Goal: Transaction & Acquisition: Purchase product/service

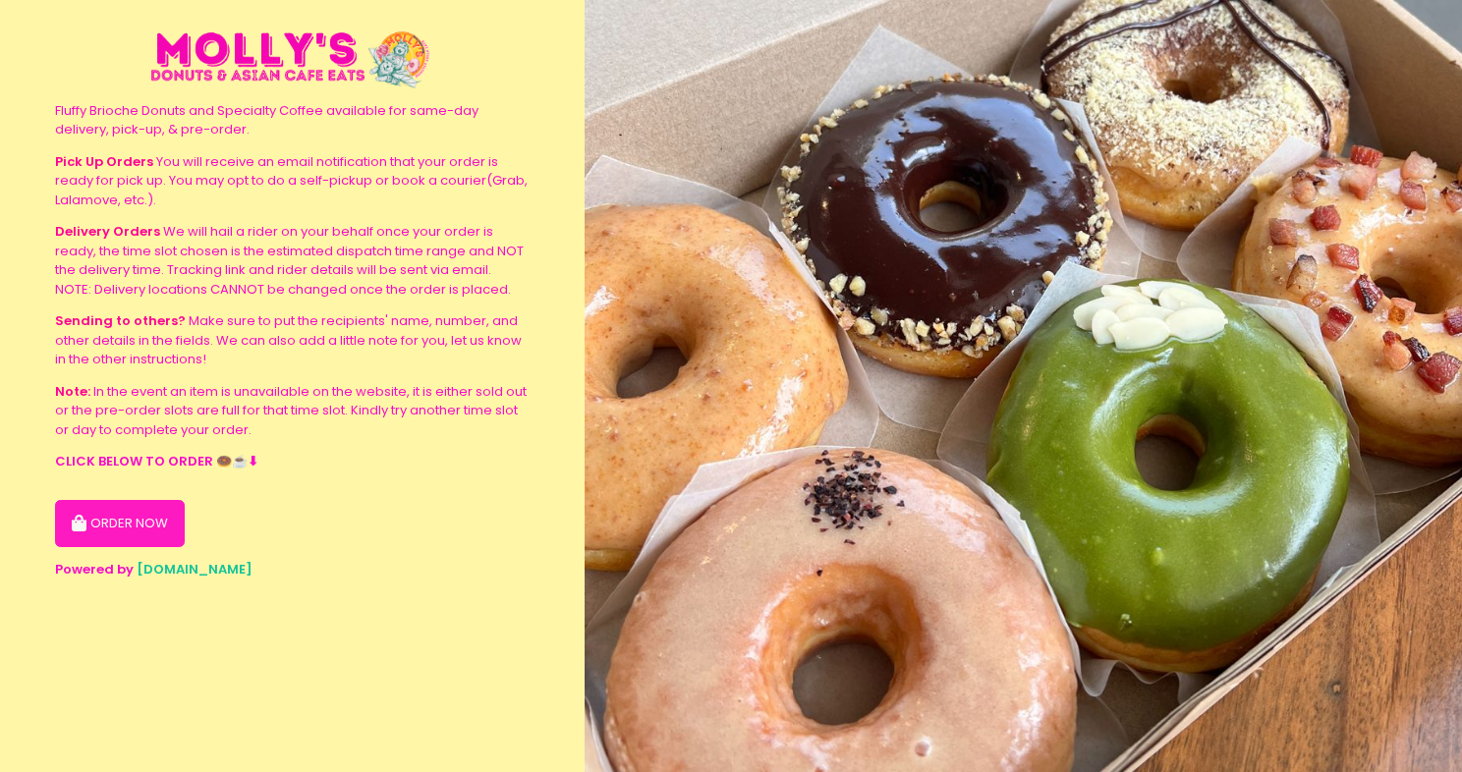
click at [118, 518] on button "ORDER NOW" at bounding box center [120, 523] width 130 height 47
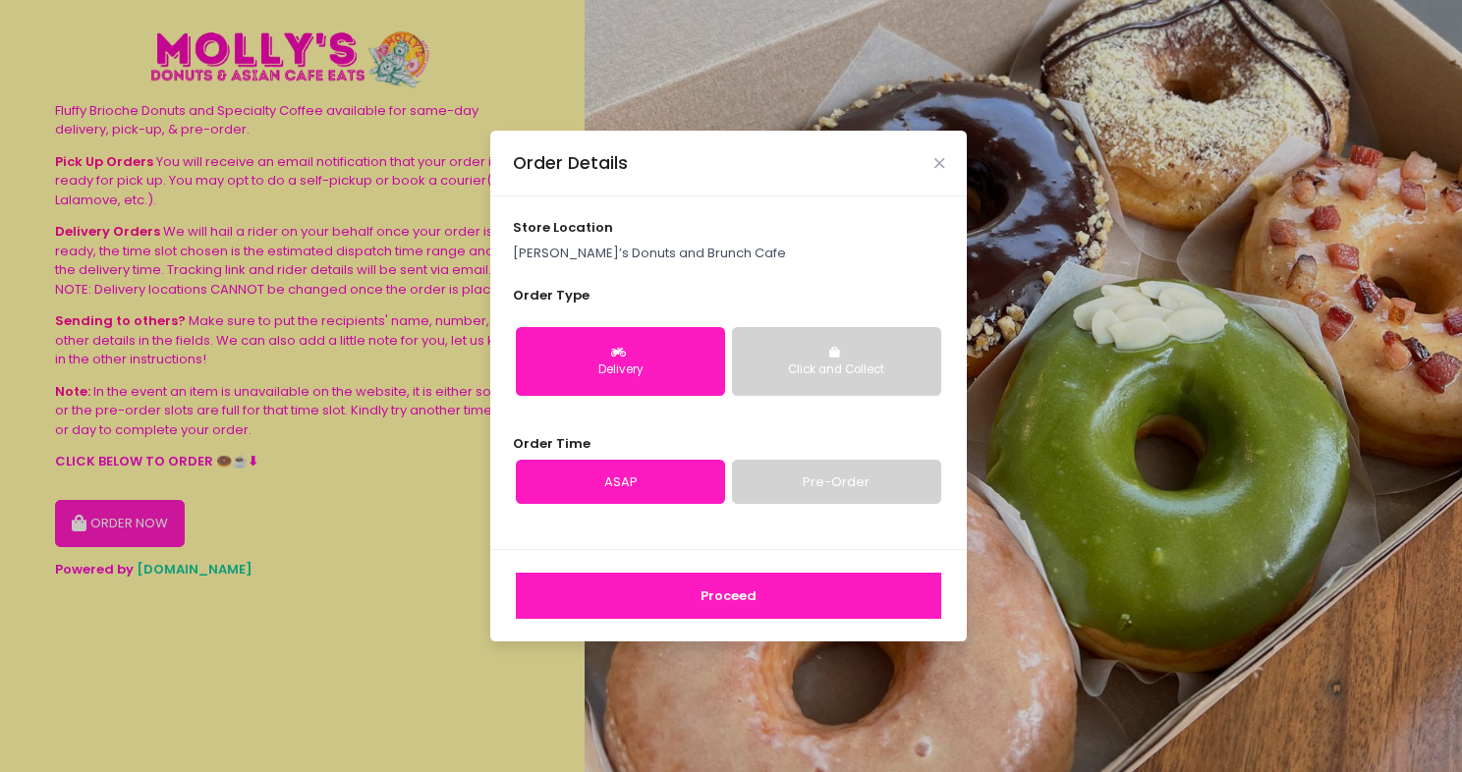
drag, startPoint x: 779, startPoint y: 279, endPoint x: 819, endPoint y: 421, distance: 148.0
click at [779, 280] on div "store location Molly’s Donuts and Brunch Cafe Order Type Delivery Click and Col…" at bounding box center [728, 372] width 476 height 353
click at [829, 483] on link "Pre-Order" at bounding box center [836, 482] width 209 height 45
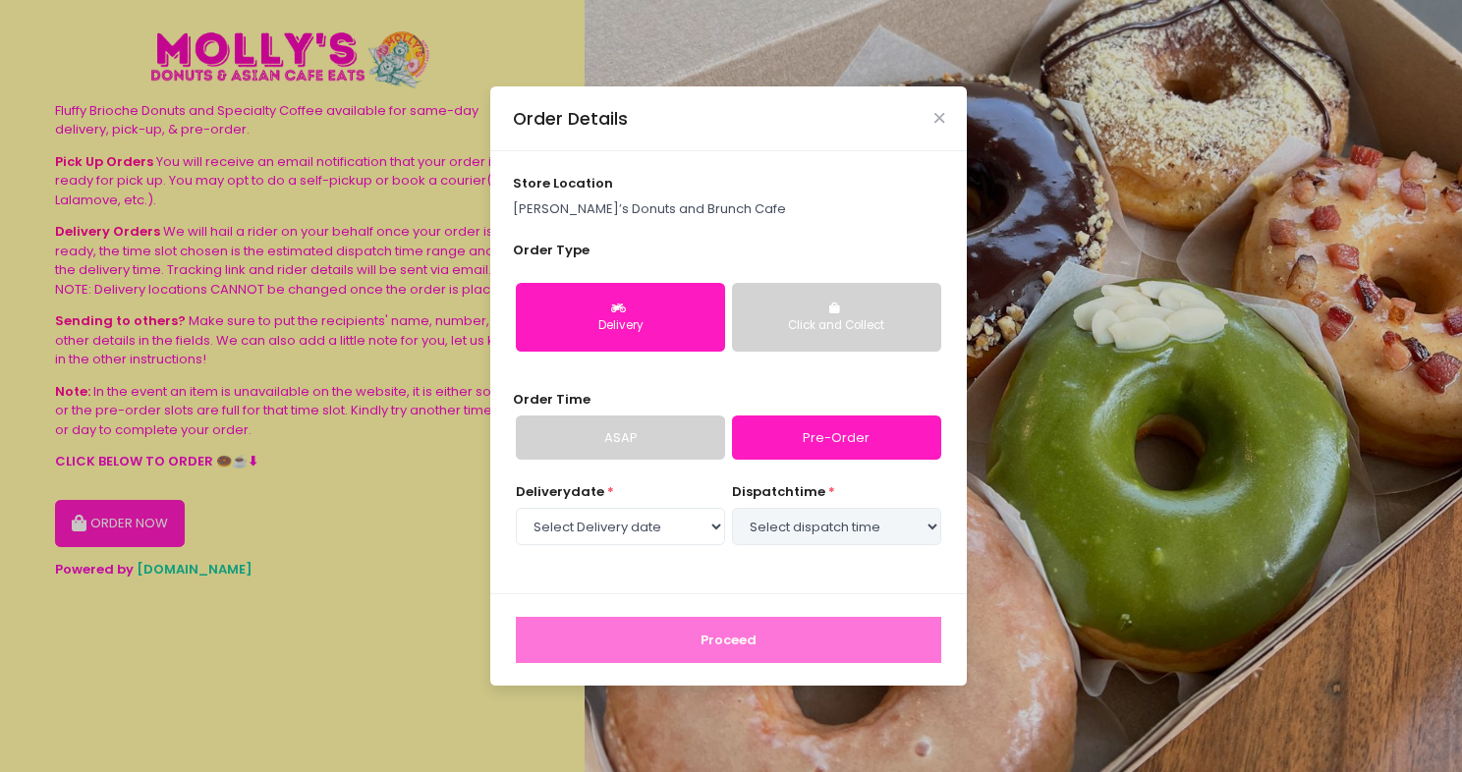
select select "2025-10-02"
click at [664, 532] on select "Select Delivery date Thursday, Oct 2nd Friday, Oct 3rd Saturday, Oct 4th Sunday…" at bounding box center [620, 526] width 209 height 37
click at [516, 508] on select "Select Delivery date Thursday, Oct 2nd Friday, Oct 3rd Saturday, Oct 4th Sunday…" at bounding box center [620, 526] width 209 height 37
click at [842, 527] on select "Select dispatch time 02:30 PM - 03:00 PM 03:00 PM - 03:30 PM 03:30 PM - 04:00 P…" at bounding box center [836, 526] width 209 height 37
select select "20:00"
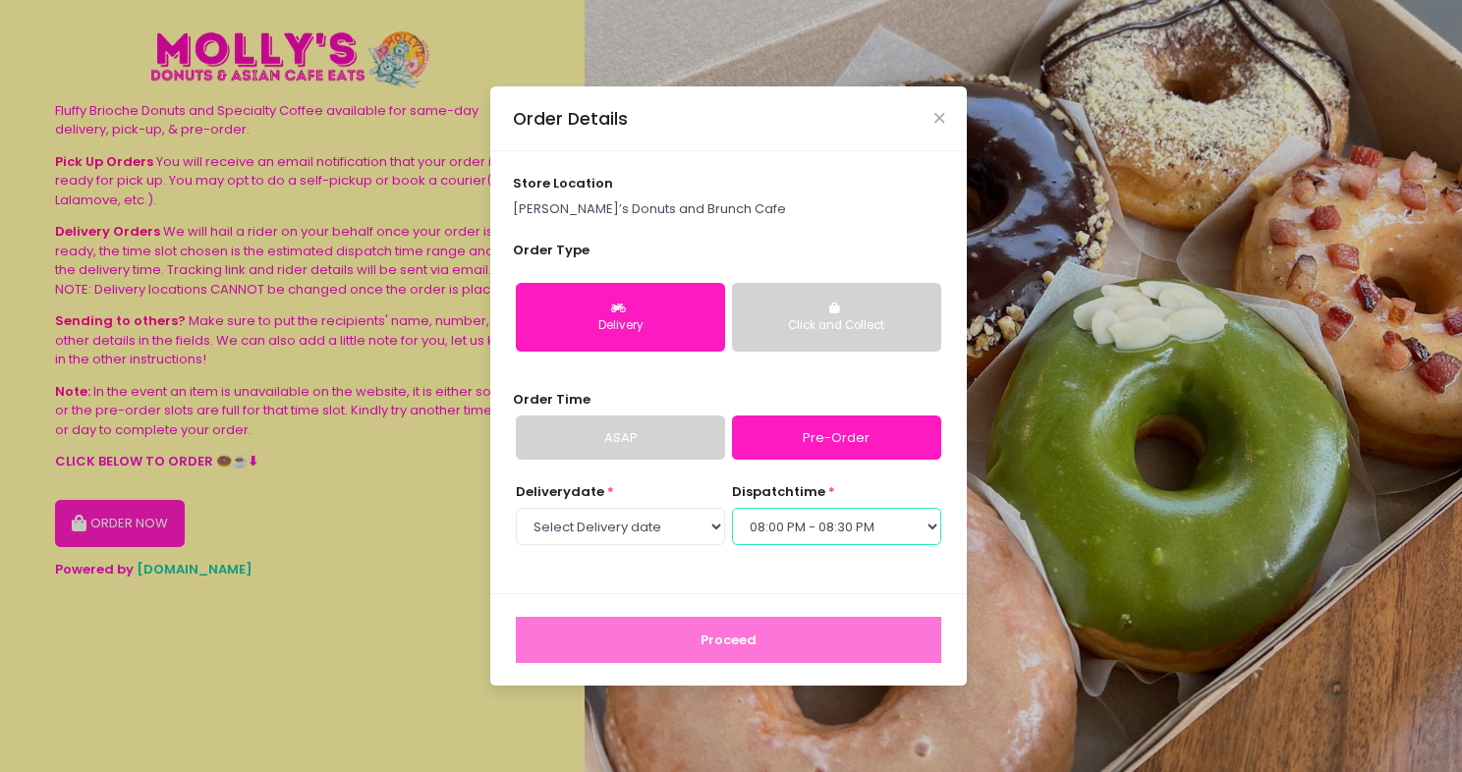
click at [732, 508] on select "Select dispatch time 02:30 PM - 03:00 PM 03:00 PM - 03:30 PM 03:30 PM - 04:00 P…" at bounding box center [836, 526] width 209 height 37
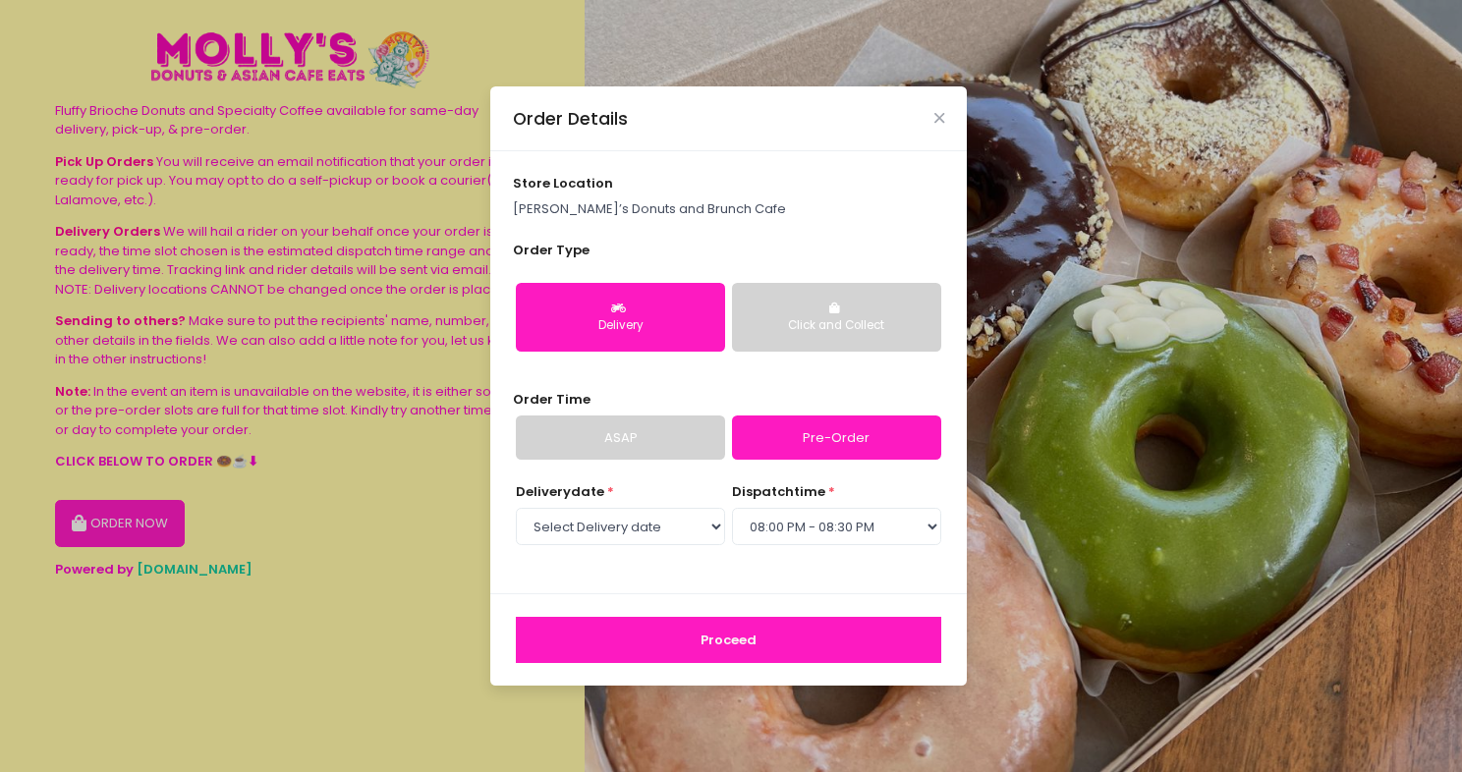
click at [772, 632] on button "Proceed" at bounding box center [728, 640] width 425 height 47
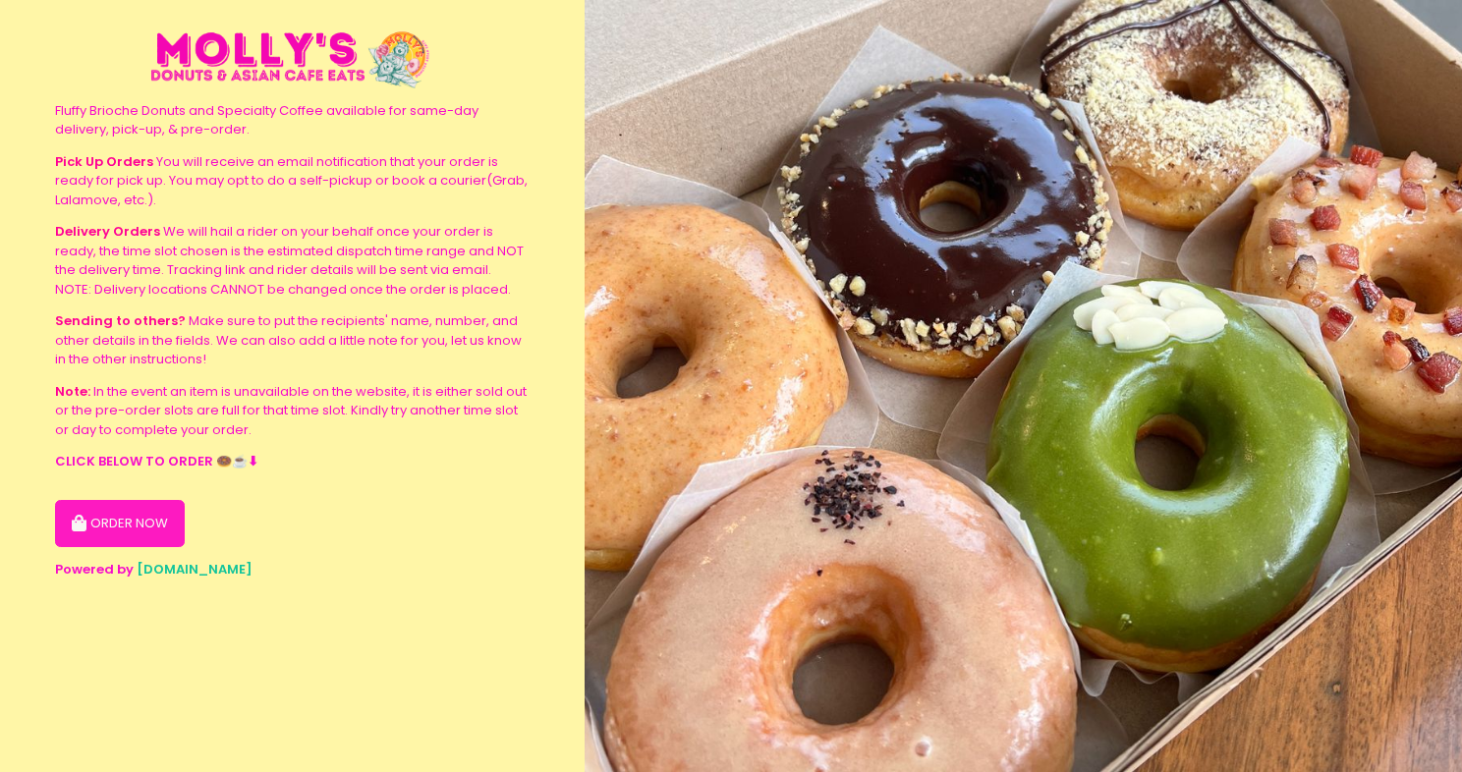
click at [102, 522] on button "ORDER NOW" at bounding box center [120, 523] width 130 height 47
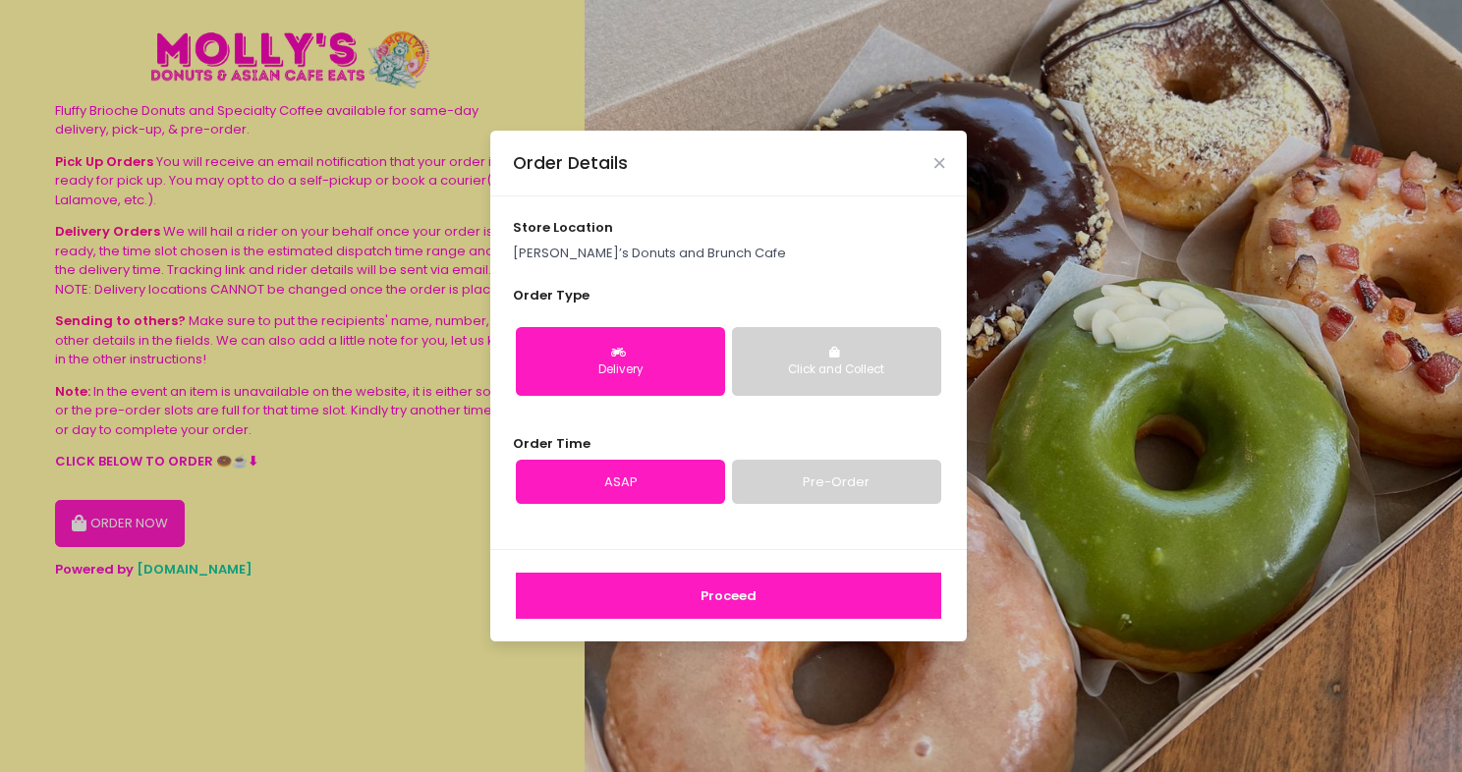
click at [808, 477] on link "Pre-Order" at bounding box center [836, 482] width 209 height 45
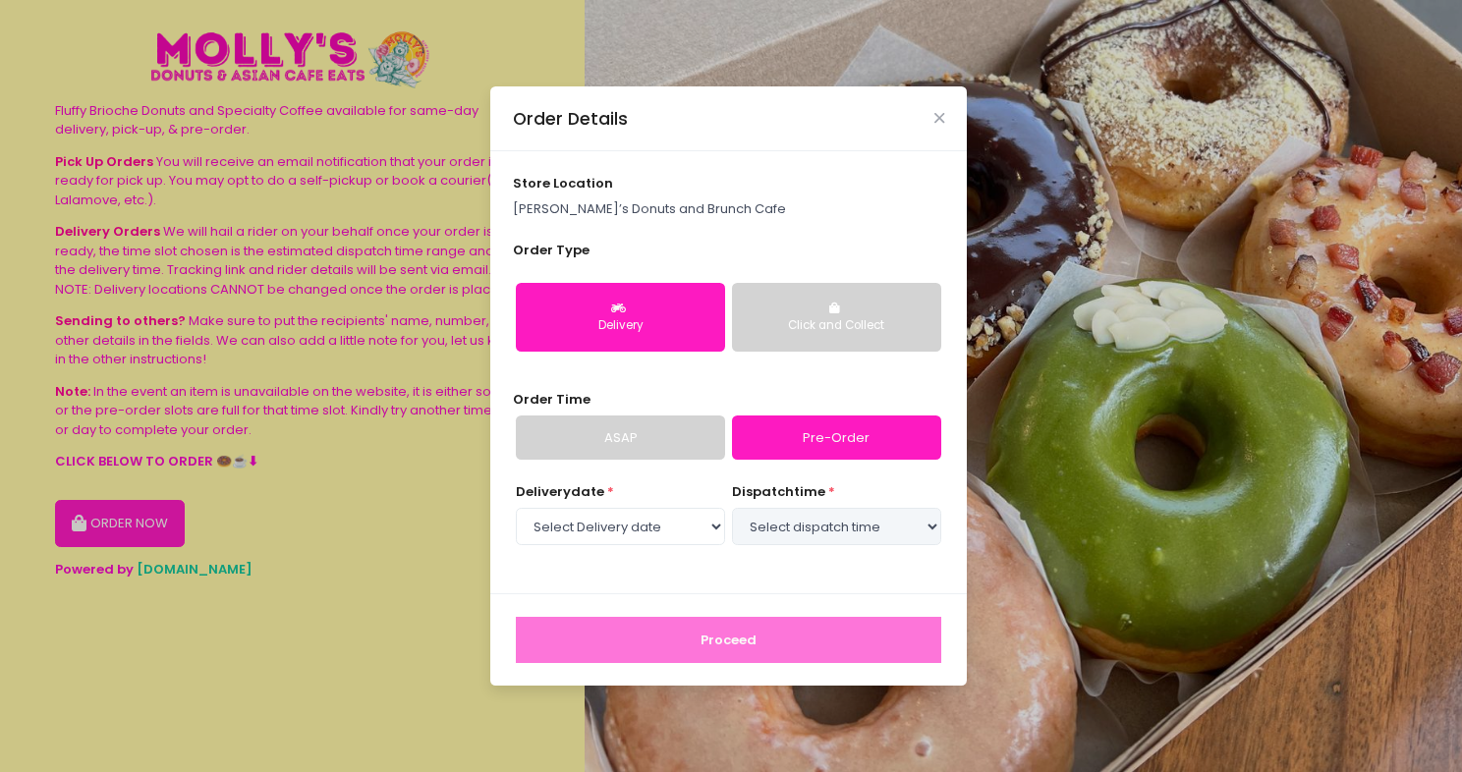
select select "2025-10-02"
click at [661, 449] on link "ASAP" at bounding box center [620, 438] width 209 height 45
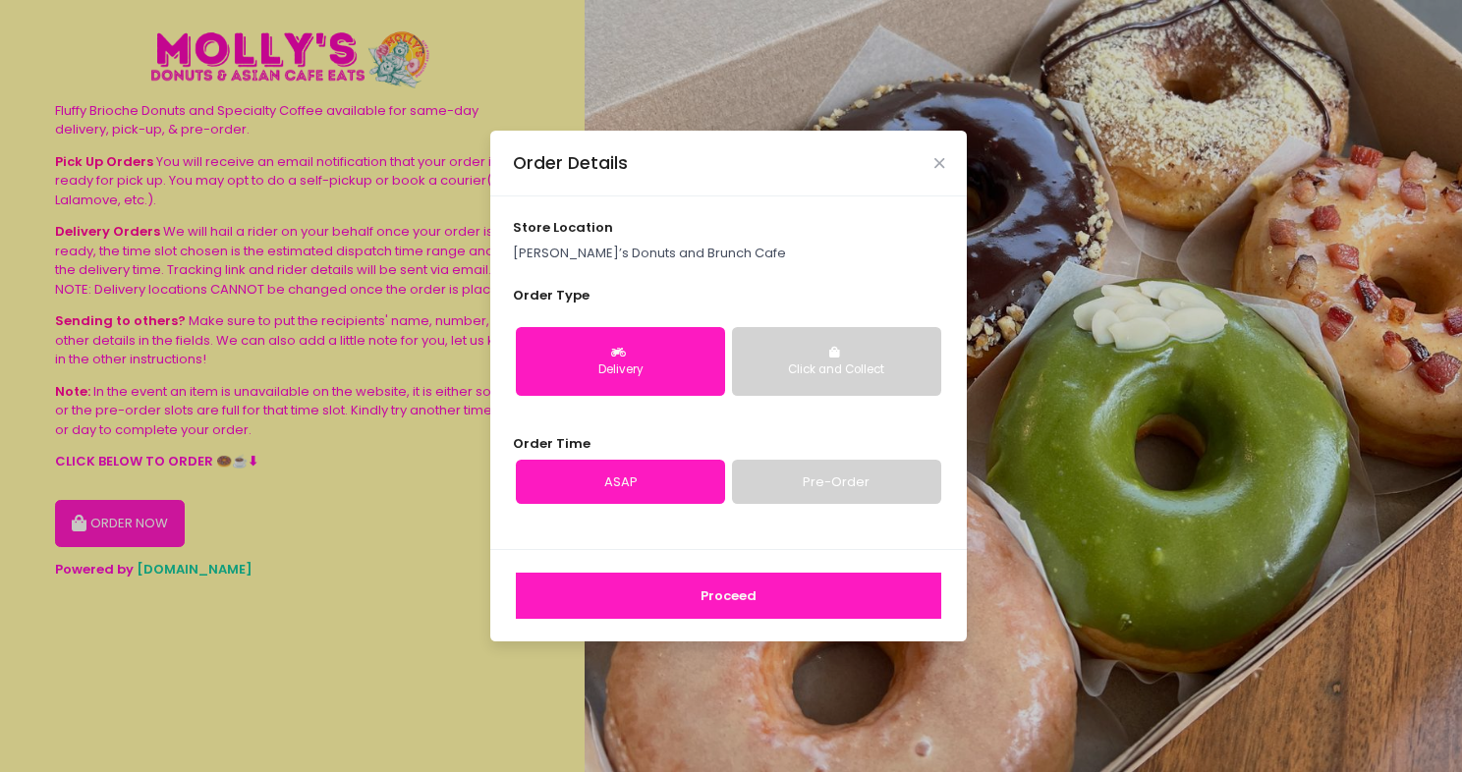
click at [753, 485] on link "Pre-Order" at bounding box center [836, 482] width 209 height 45
select select "2025-10-02"
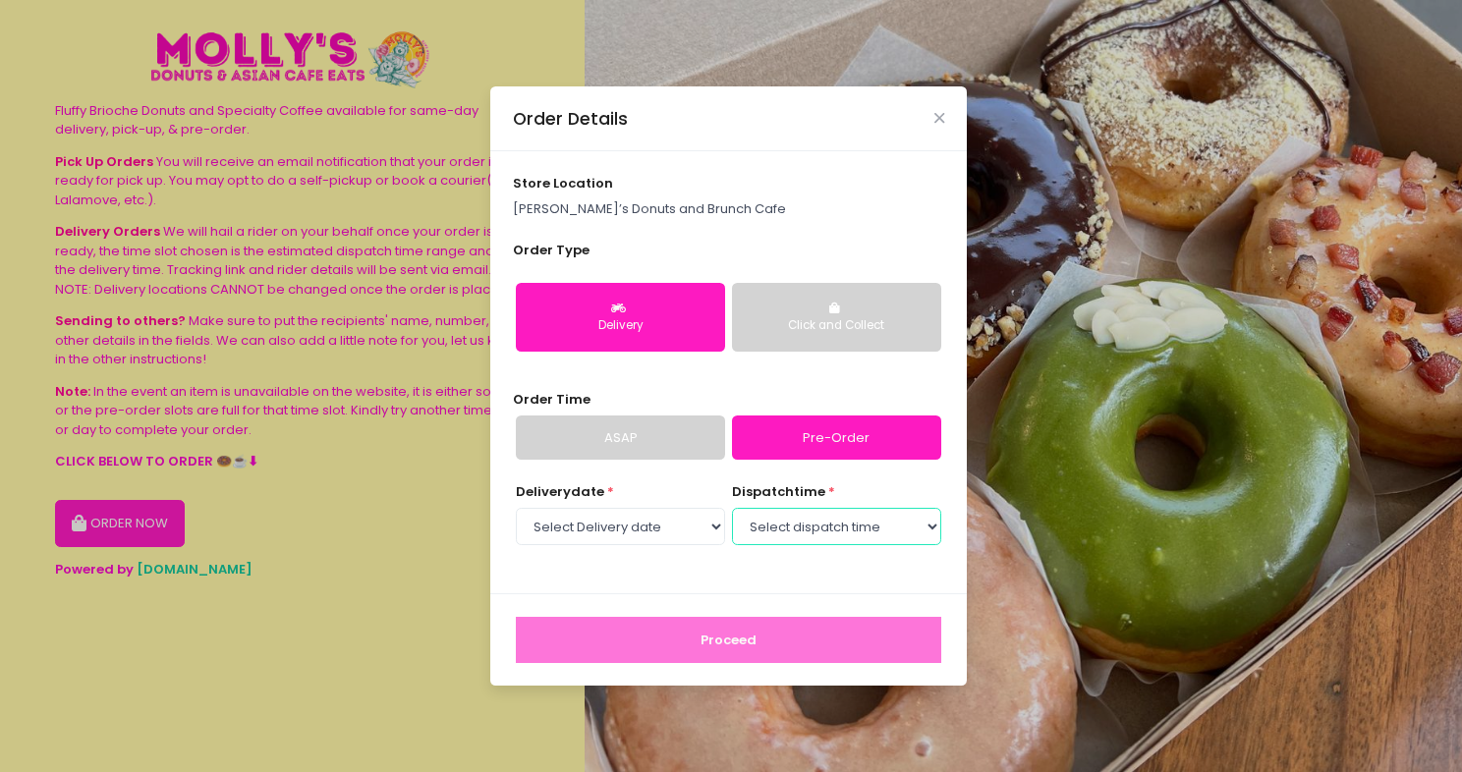
click at [848, 521] on select "Select dispatch time 02:30 PM - 03:00 PM 03:00 PM - 03:30 PM 03:30 PM - 04:00 P…" at bounding box center [836, 526] width 209 height 37
select select "15:30"
click at [732, 508] on select "Select dispatch time 02:30 PM - 03:00 PM 03:00 PM - 03:30 PM 03:30 PM - 04:00 P…" at bounding box center [836, 526] width 209 height 37
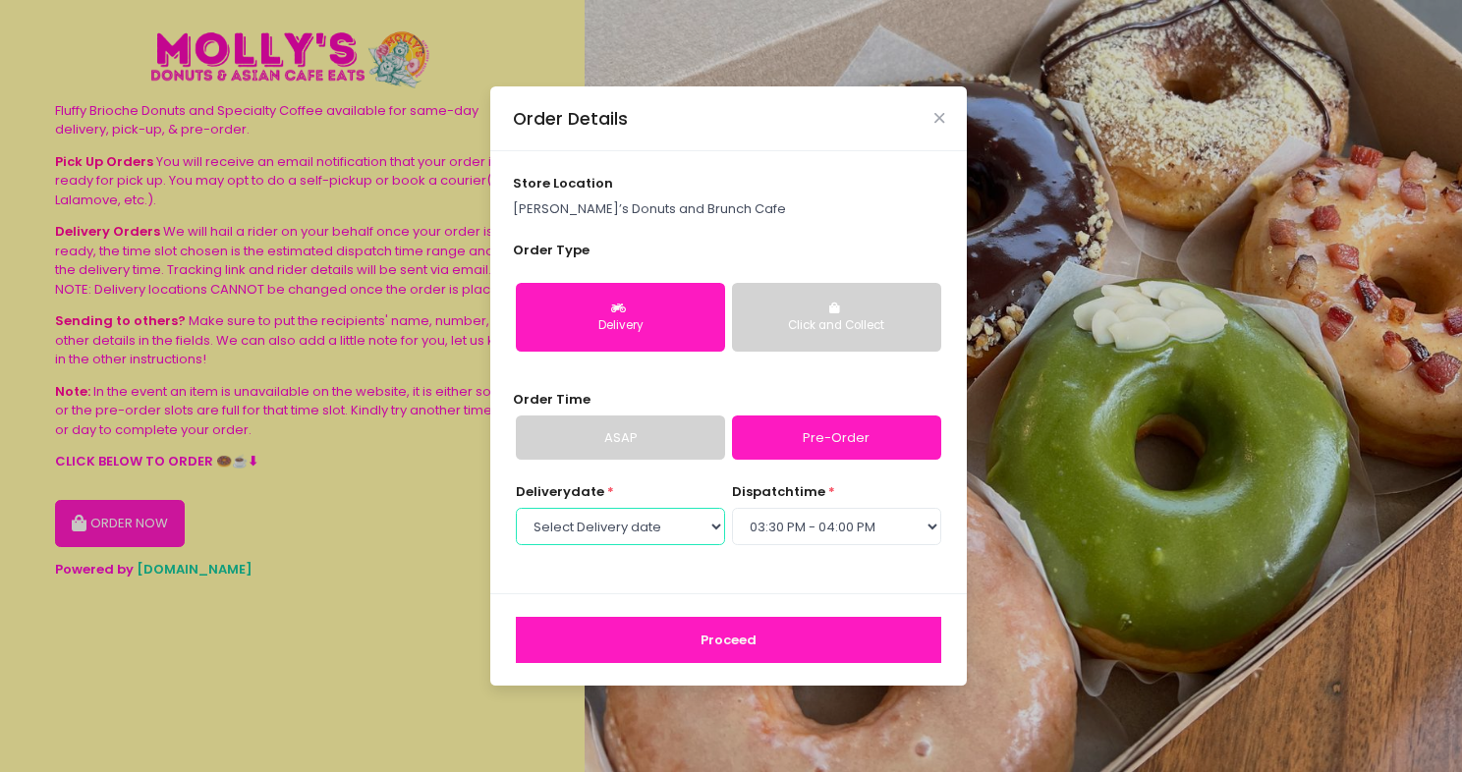
click at [648, 514] on select "Select Delivery date Thursday, Oct 2nd Friday, Oct 3rd Saturday, Oct 4th Sunday…" at bounding box center [620, 526] width 209 height 37
click at [652, 528] on select "Select Delivery date Thursday, Oct 2nd Friday, Oct 3rd Saturday, Oct 4th Sunday…" at bounding box center [620, 526] width 209 height 37
click at [726, 645] on button "Proceed" at bounding box center [728, 640] width 425 height 47
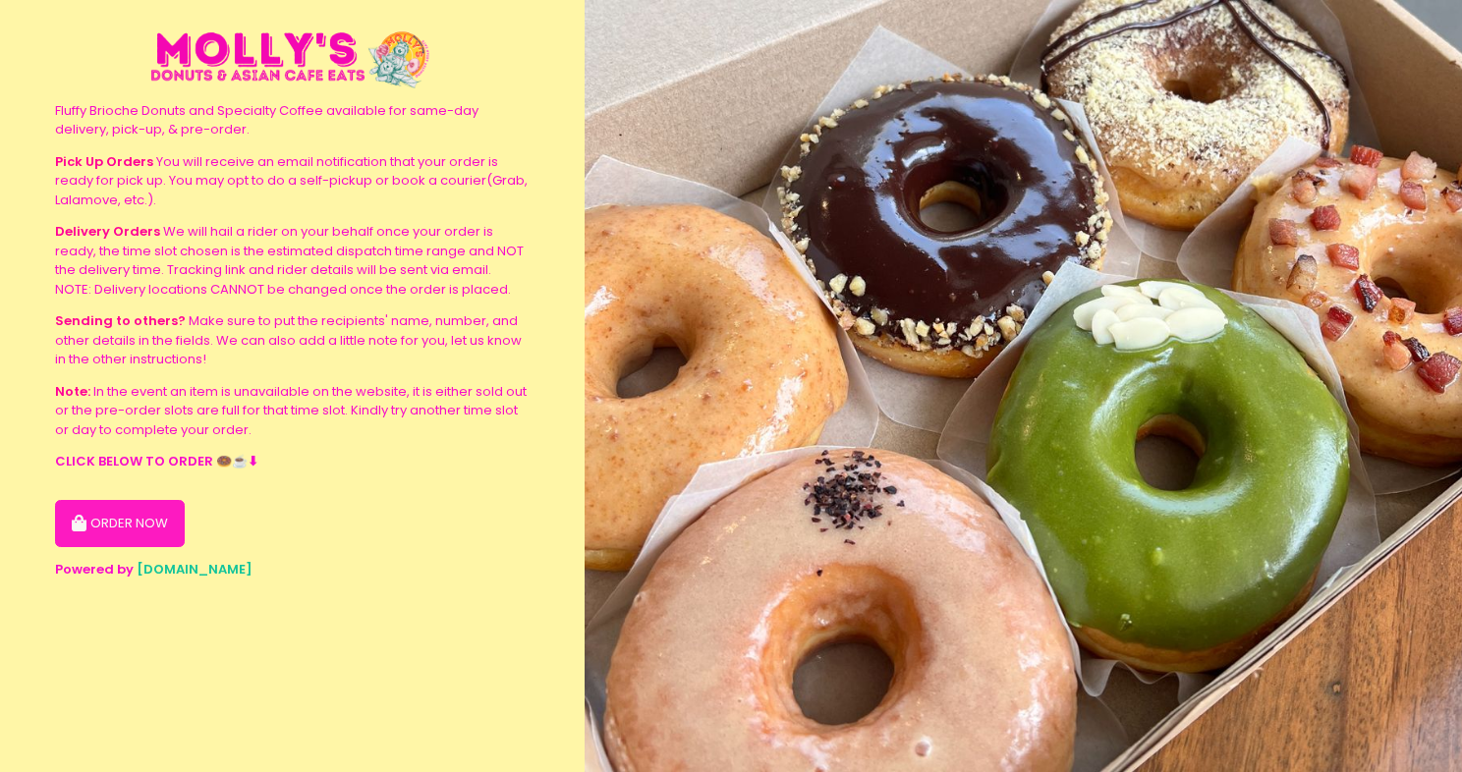
click at [124, 513] on button "ORDER NOW" at bounding box center [120, 523] width 130 height 47
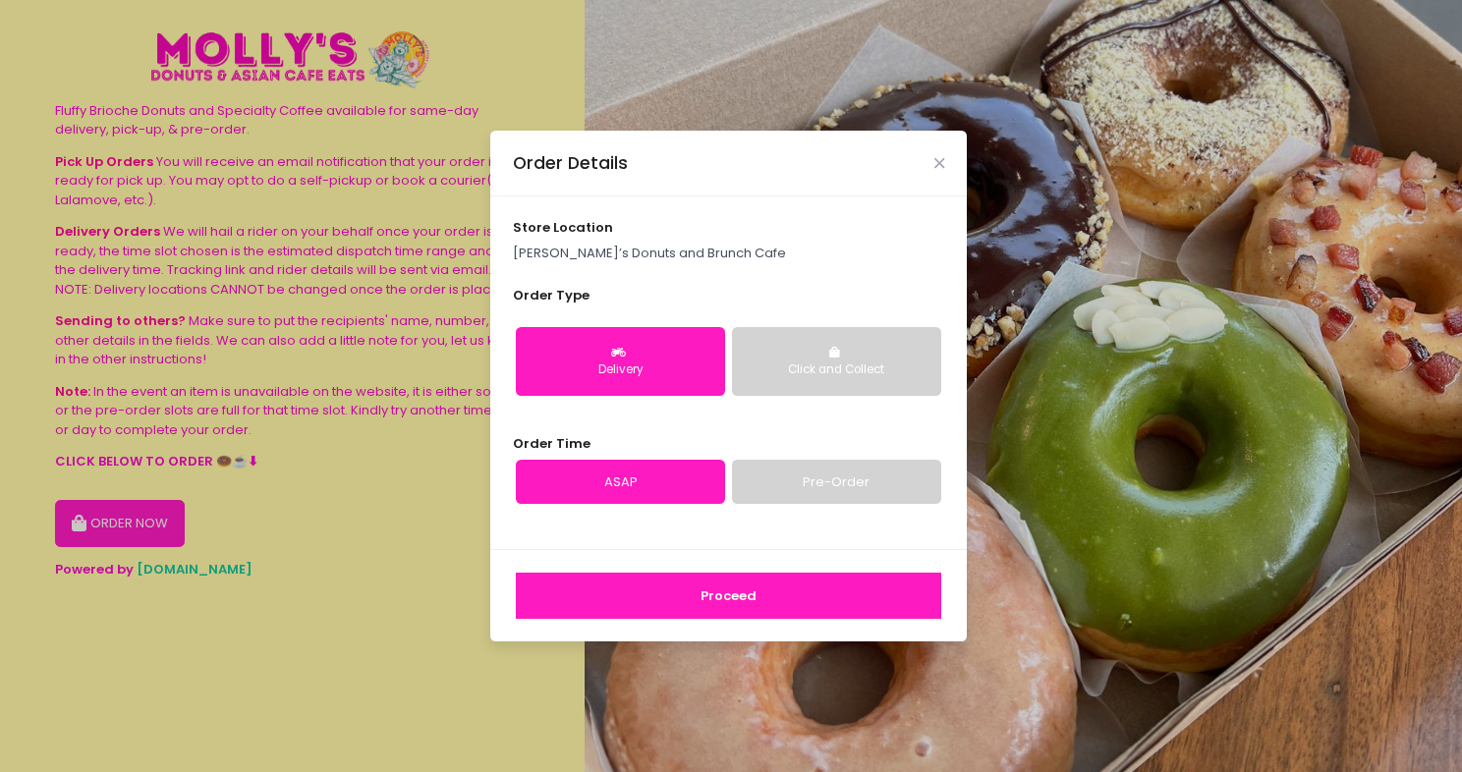
click at [833, 375] on div "Click and Collect" at bounding box center [837, 371] width 182 height 18
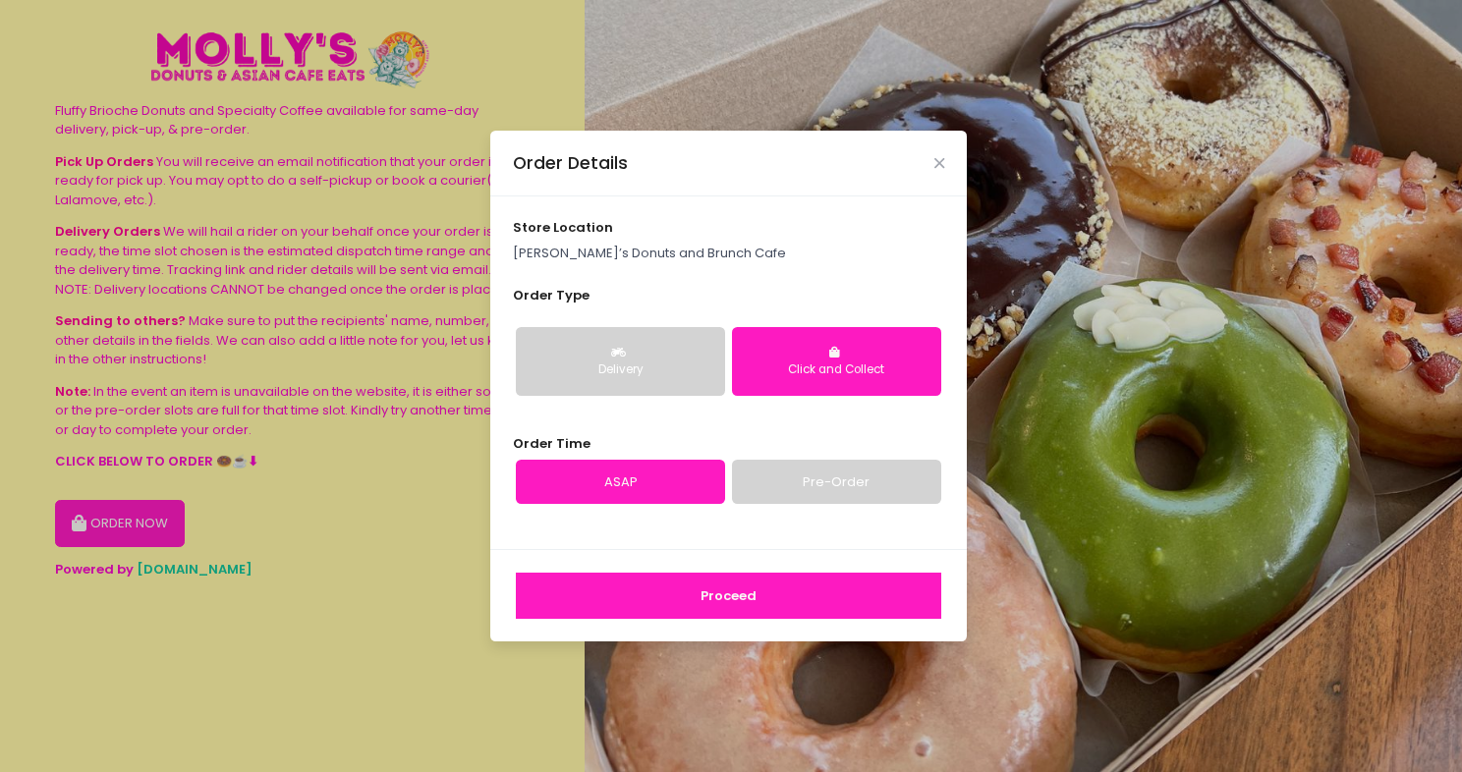
click at [655, 364] on div "Delivery" at bounding box center [620, 371] width 182 height 18
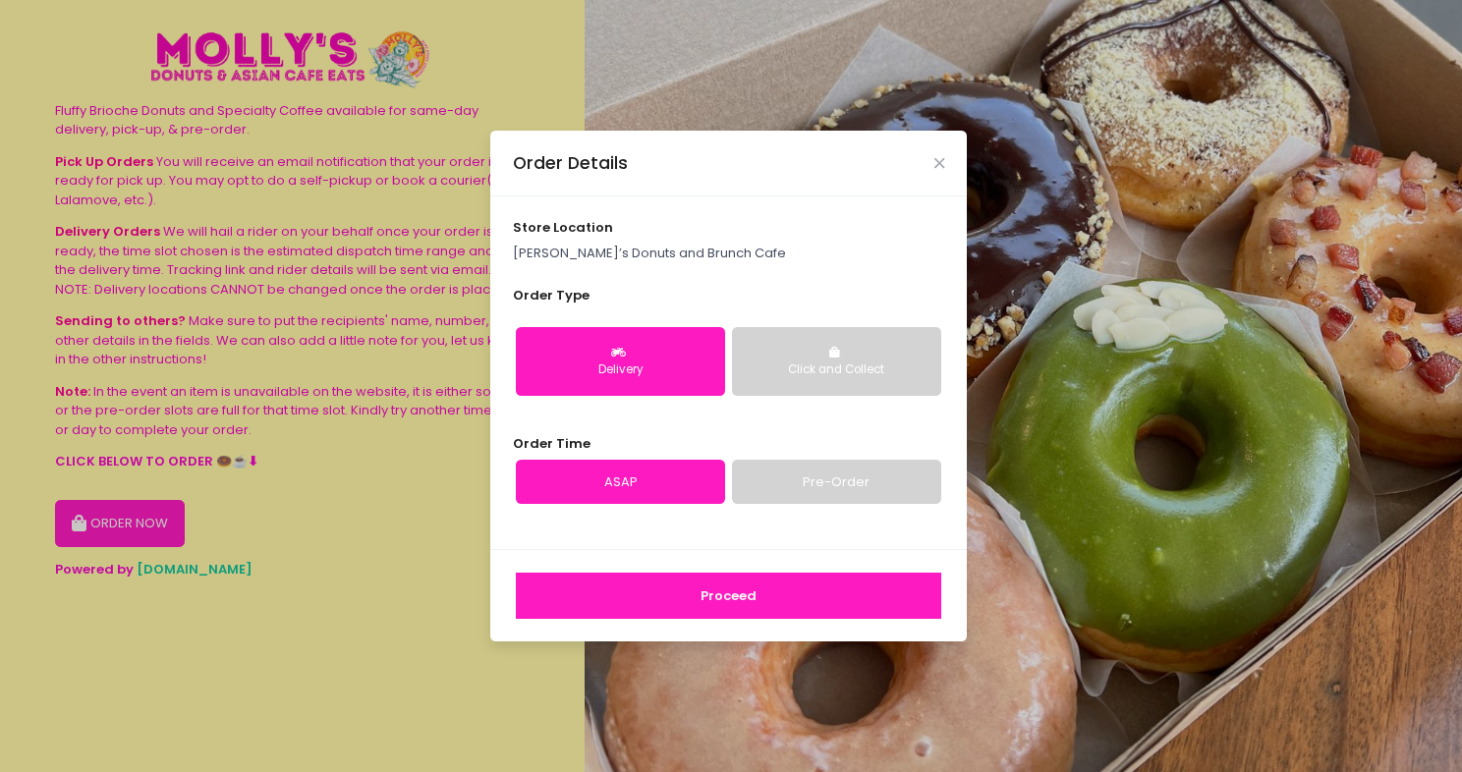
click at [813, 476] on link "Pre-Order" at bounding box center [836, 482] width 209 height 45
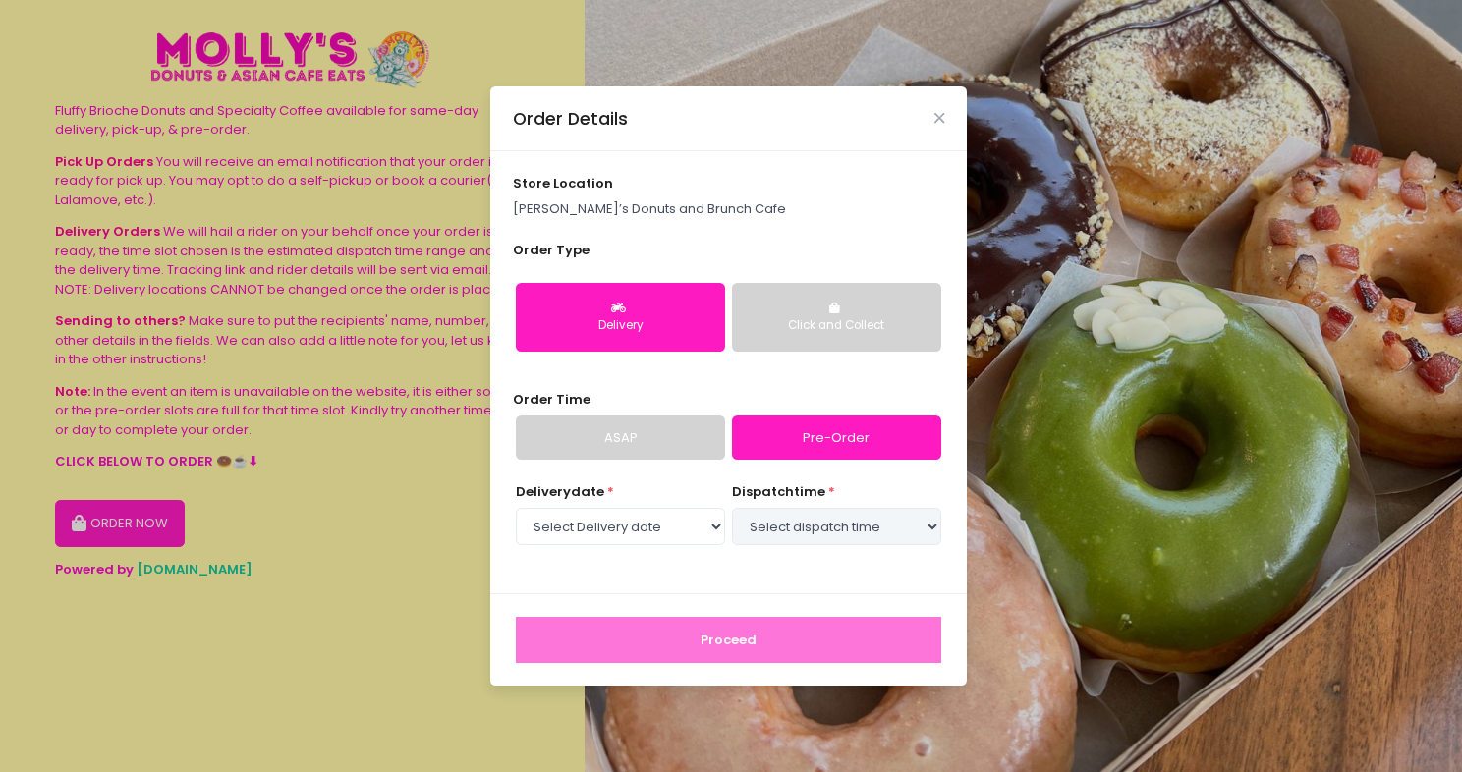
select select "[DATE]"
click at [648, 433] on link "ASAP" at bounding box center [620, 438] width 209 height 45
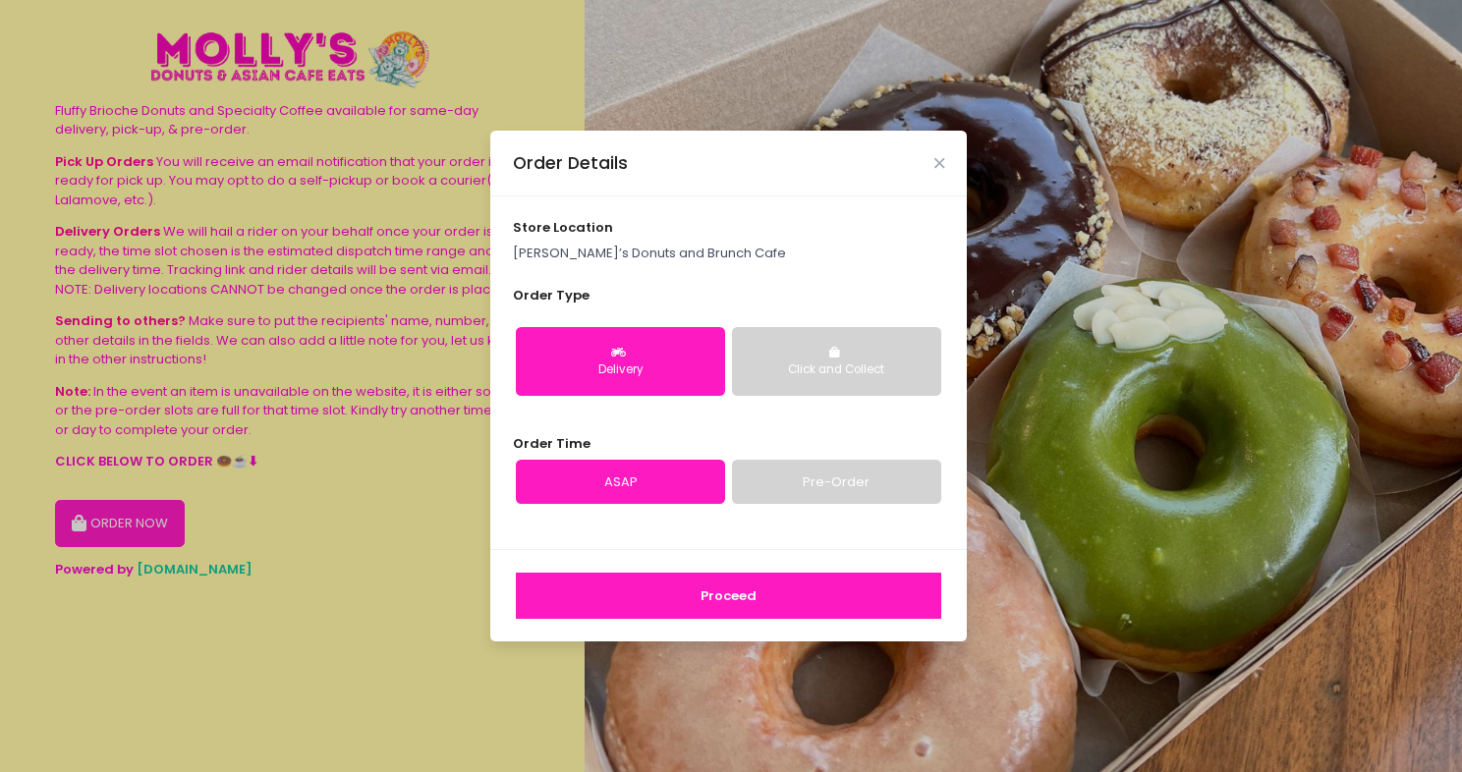
click at [758, 600] on button "Proceed" at bounding box center [728, 596] width 425 height 47
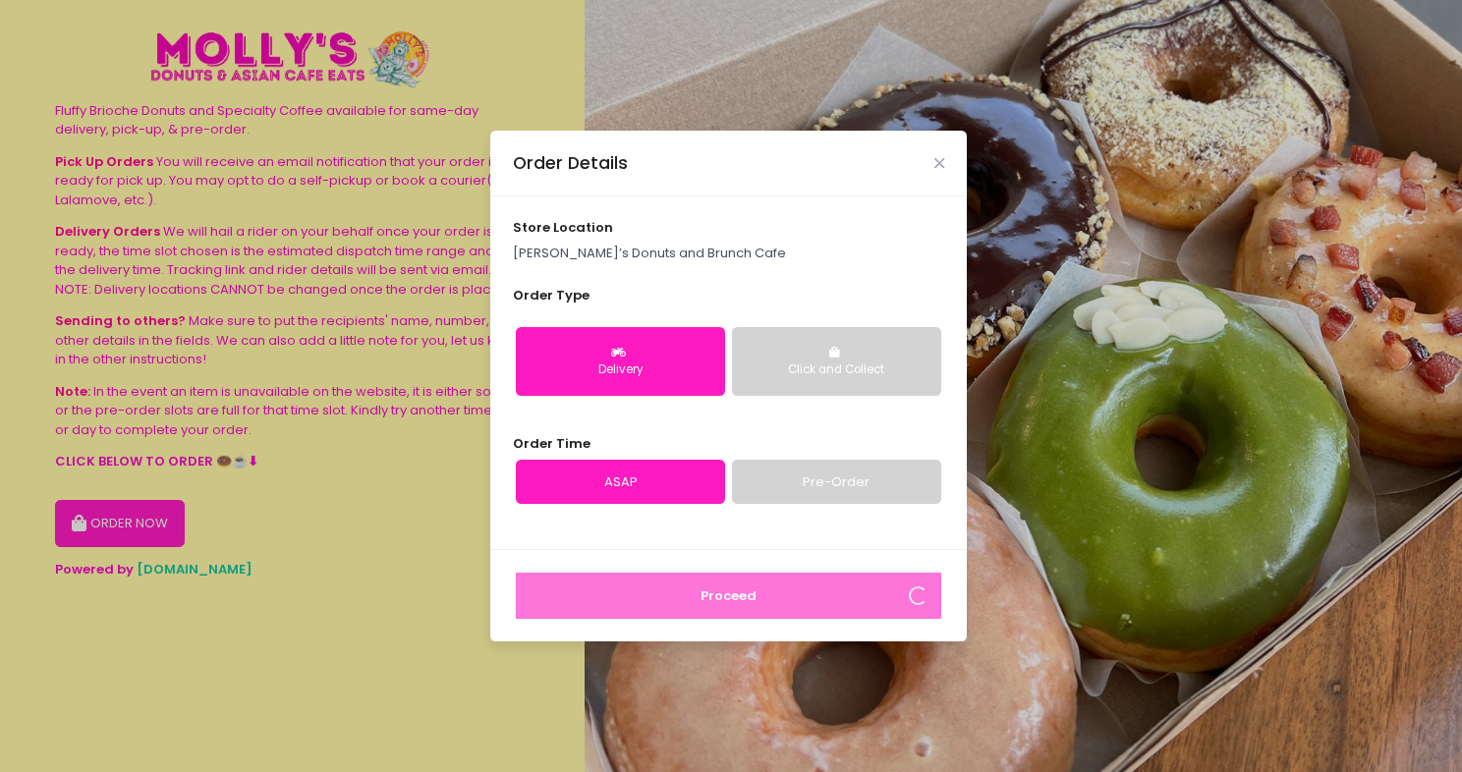
click at [875, 495] on link "Pre-Order" at bounding box center [836, 482] width 209 height 45
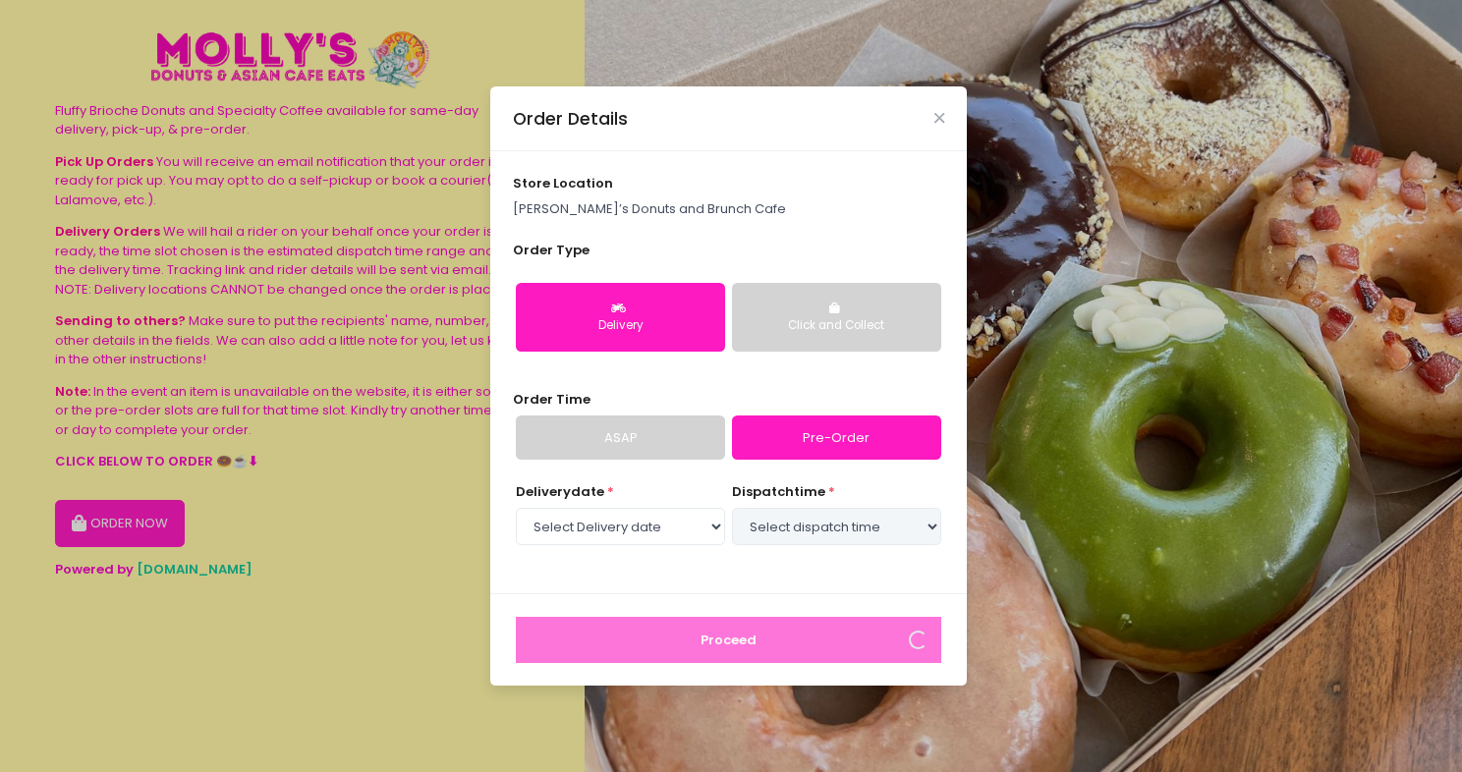
select select "[DATE]"
click at [823, 539] on select "Select dispatch time 02:30 PM - 03:00 PM 03:00 PM - 03:30 PM 03:30 PM - 04:00 P…" at bounding box center [836, 526] width 209 height 37
select select "15:00"
click at [732, 508] on select "Select dispatch time 02:30 PM - 03:00 PM 03:00 PM - 03:30 PM 03:30 PM - 04:00 P…" at bounding box center [836, 526] width 209 height 37
click at [627, 531] on select "Select Delivery date [DATE] [DATE] [DATE] [DATE] [DATE] [DATE] [DATE] [DATE] [D…" at bounding box center [620, 526] width 209 height 37
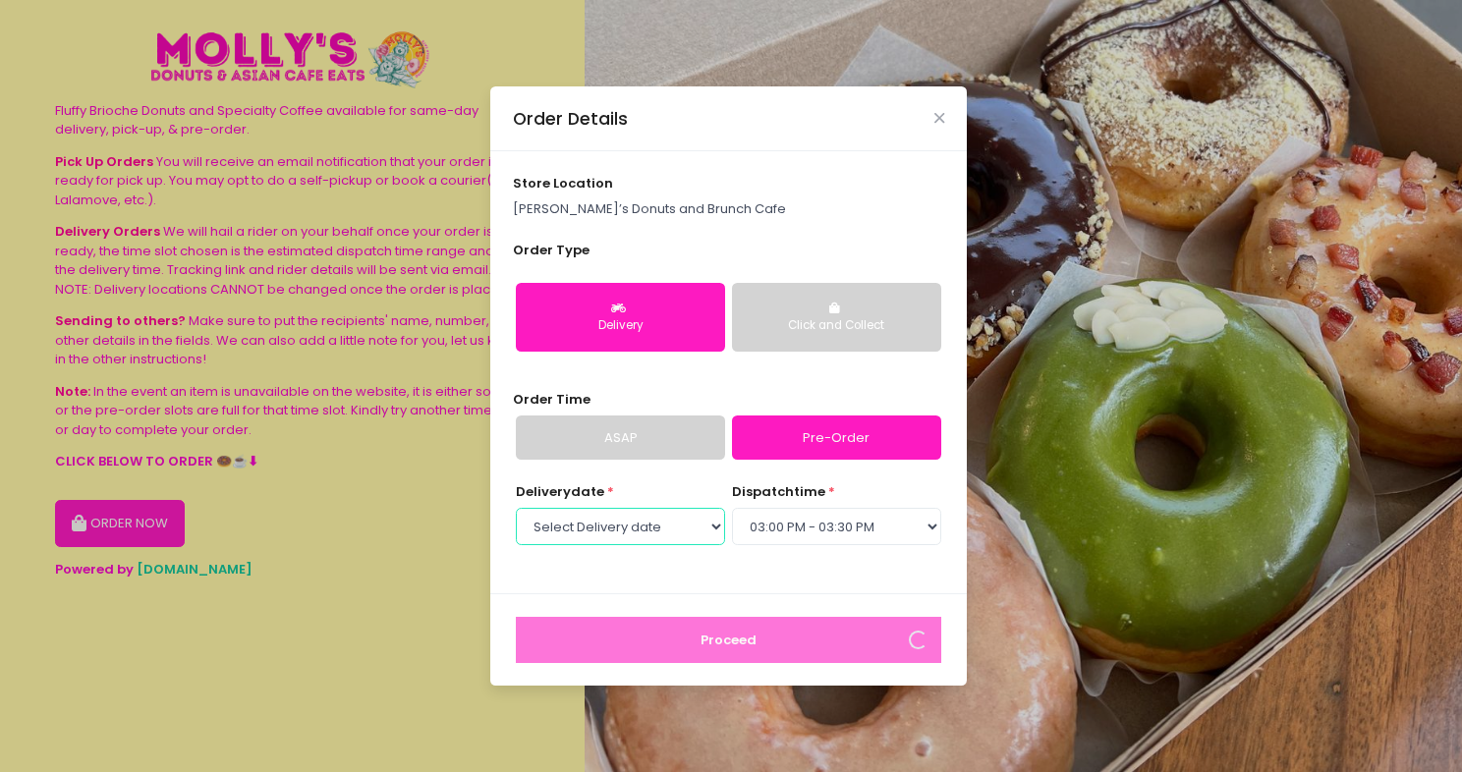
click at [516, 508] on select "Select Delivery date [DATE] [DATE] [DATE] [DATE] [DATE] [DATE] [DATE] [DATE] [D…" at bounding box center [620, 526] width 209 height 37
click at [79, 344] on div "Order Details store location [PERSON_NAME]’s Donuts and Brunch Cafe Order Type …" at bounding box center [731, 386] width 1462 height 772
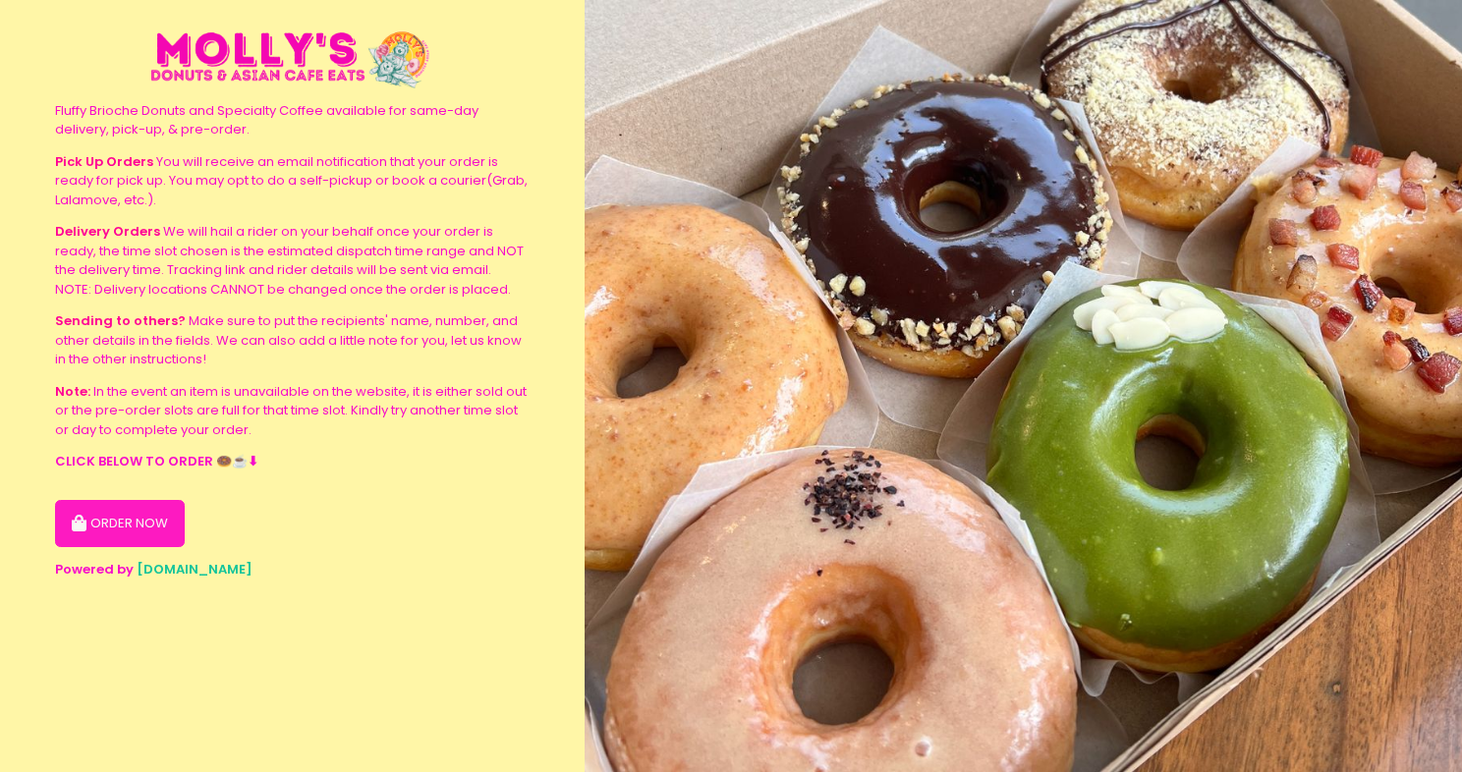
click at [519, 371] on div "Pick Up Orders You will receive an email notification that your order is ready …" at bounding box center [292, 296] width 474 height 288
click at [157, 512] on button "ORDER NOW" at bounding box center [120, 523] width 130 height 47
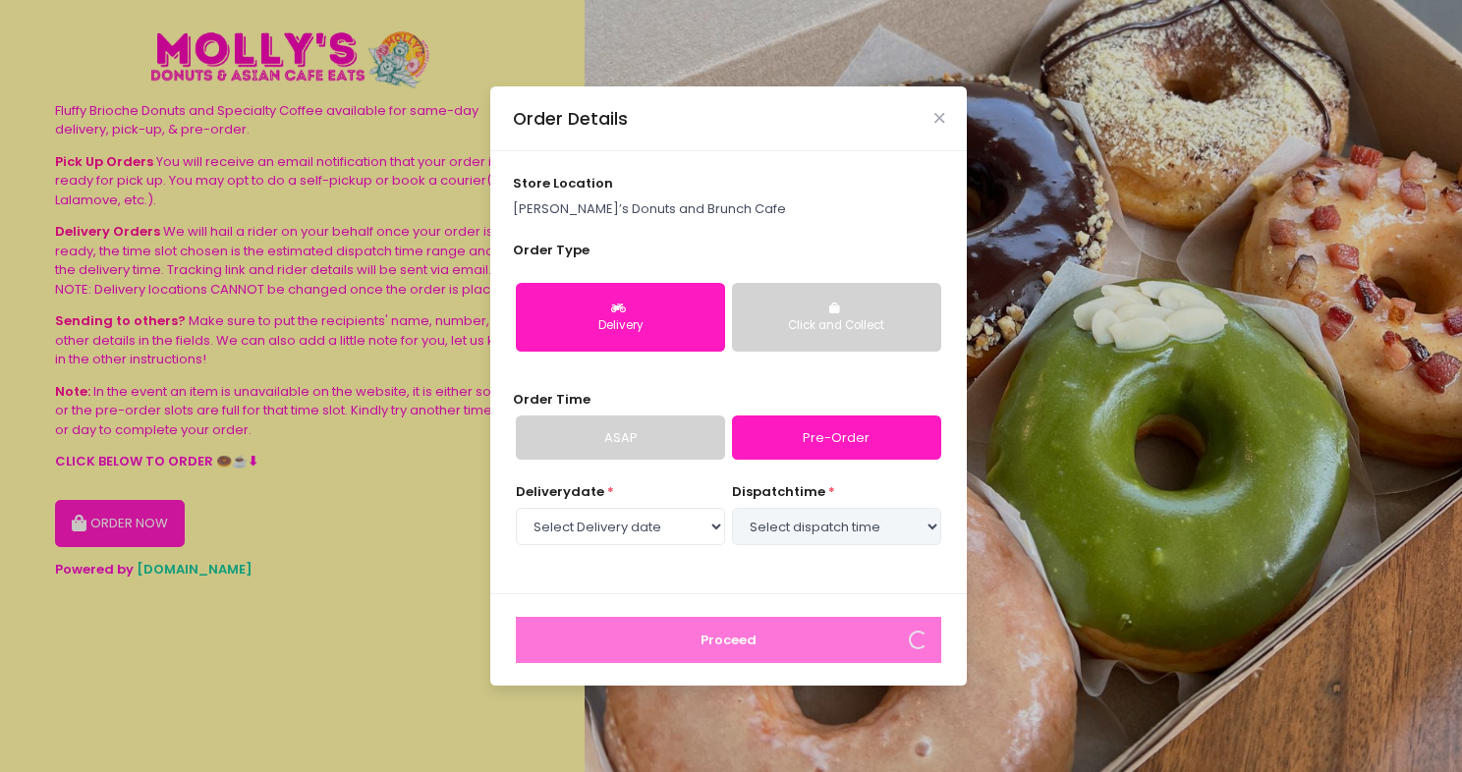
select select "[DATE]"
select select "15:00"
click at [322, 470] on div "Order Details store location [PERSON_NAME]’s Donuts and Brunch Cafe Order Type …" at bounding box center [731, 386] width 1462 height 772
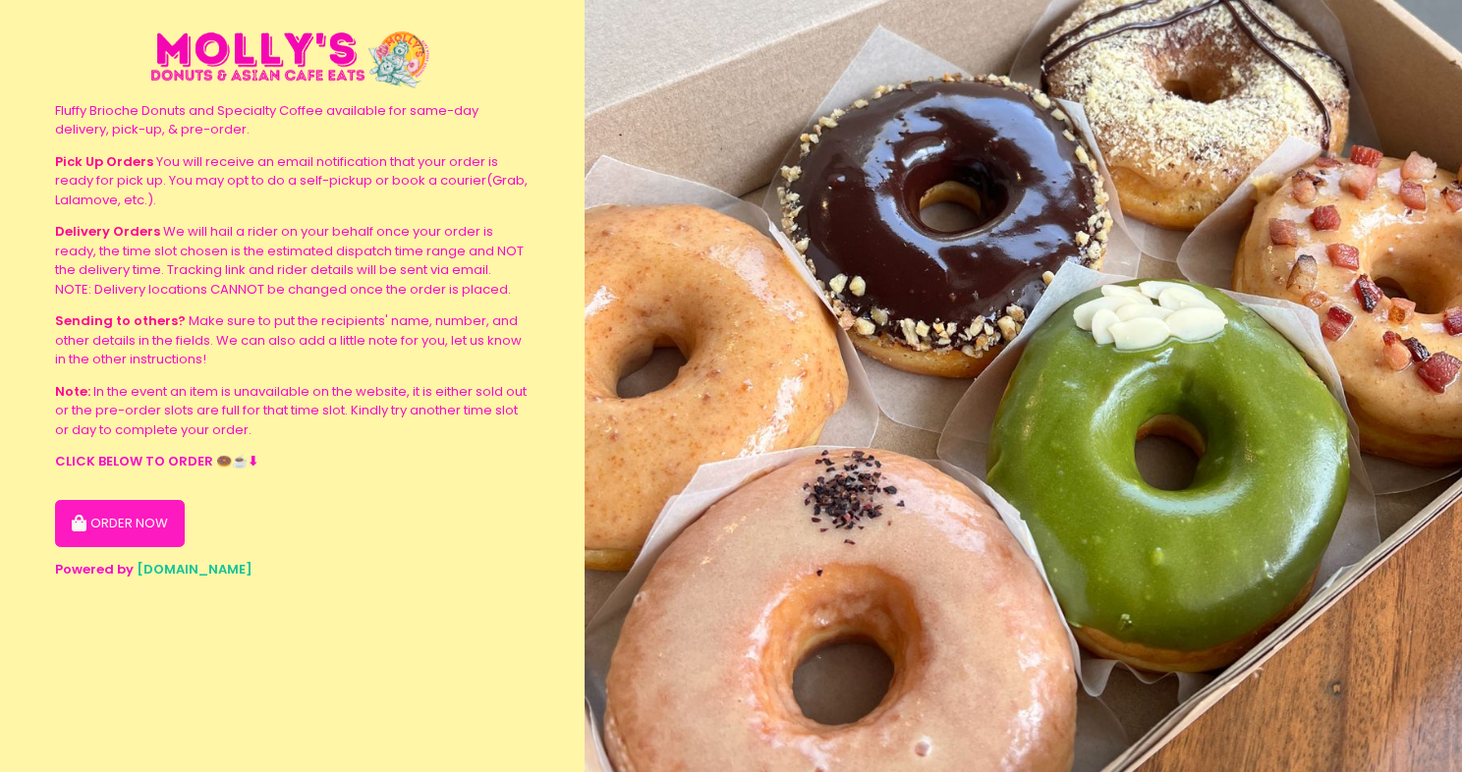
click at [420, 426] on div "Note: In the event an item is unavailable on the website, it is either sold out…" at bounding box center [292, 411] width 474 height 58
drag, startPoint x: 420, startPoint y: 425, endPoint x: 240, endPoint y: 250, distance: 252.2
click at [421, 422] on div "Note: In the event an item is unavailable on the website, it is either sold out…" at bounding box center [292, 411] width 474 height 58
click at [155, 503] on button "ORDER NOW" at bounding box center [120, 523] width 130 height 47
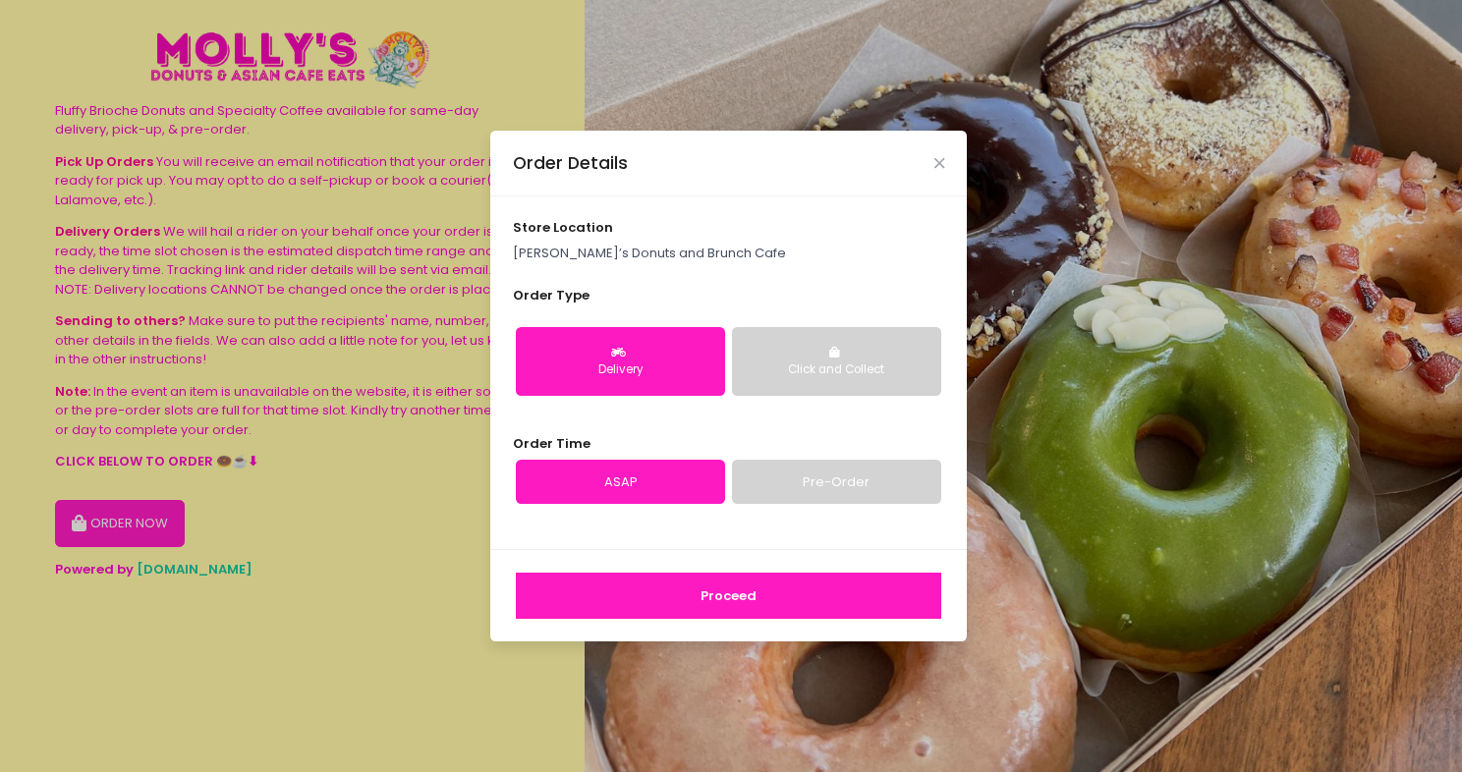
click at [735, 590] on button "Proceed" at bounding box center [728, 596] width 425 height 47
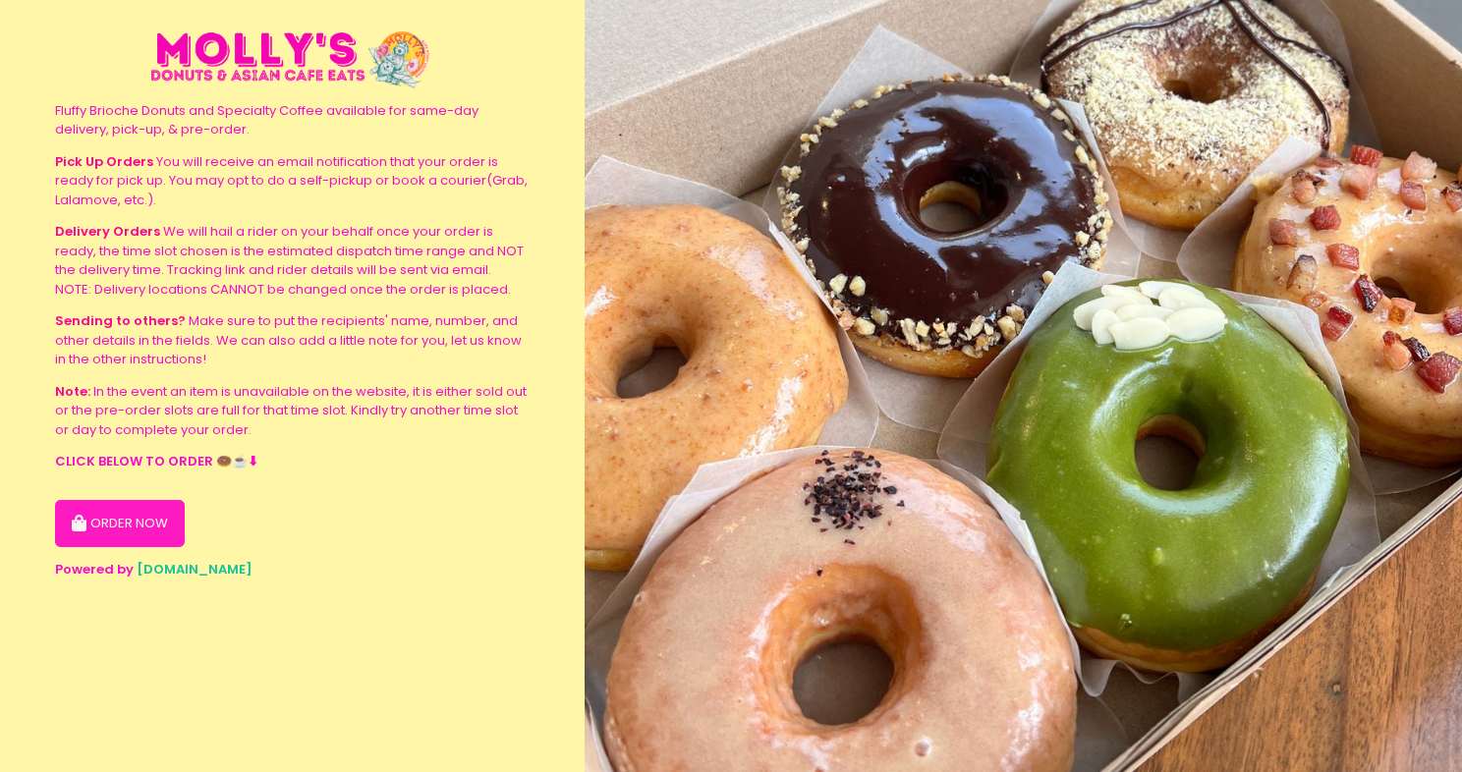
click at [24, 320] on section "Fluffy Brioche Donuts and Specialty Coffee available for same-day delivery, pic…" at bounding box center [292, 386] width 584 height 772
click at [99, 521] on button "ORDER NOW" at bounding box center [120, 523] width 130 height 47
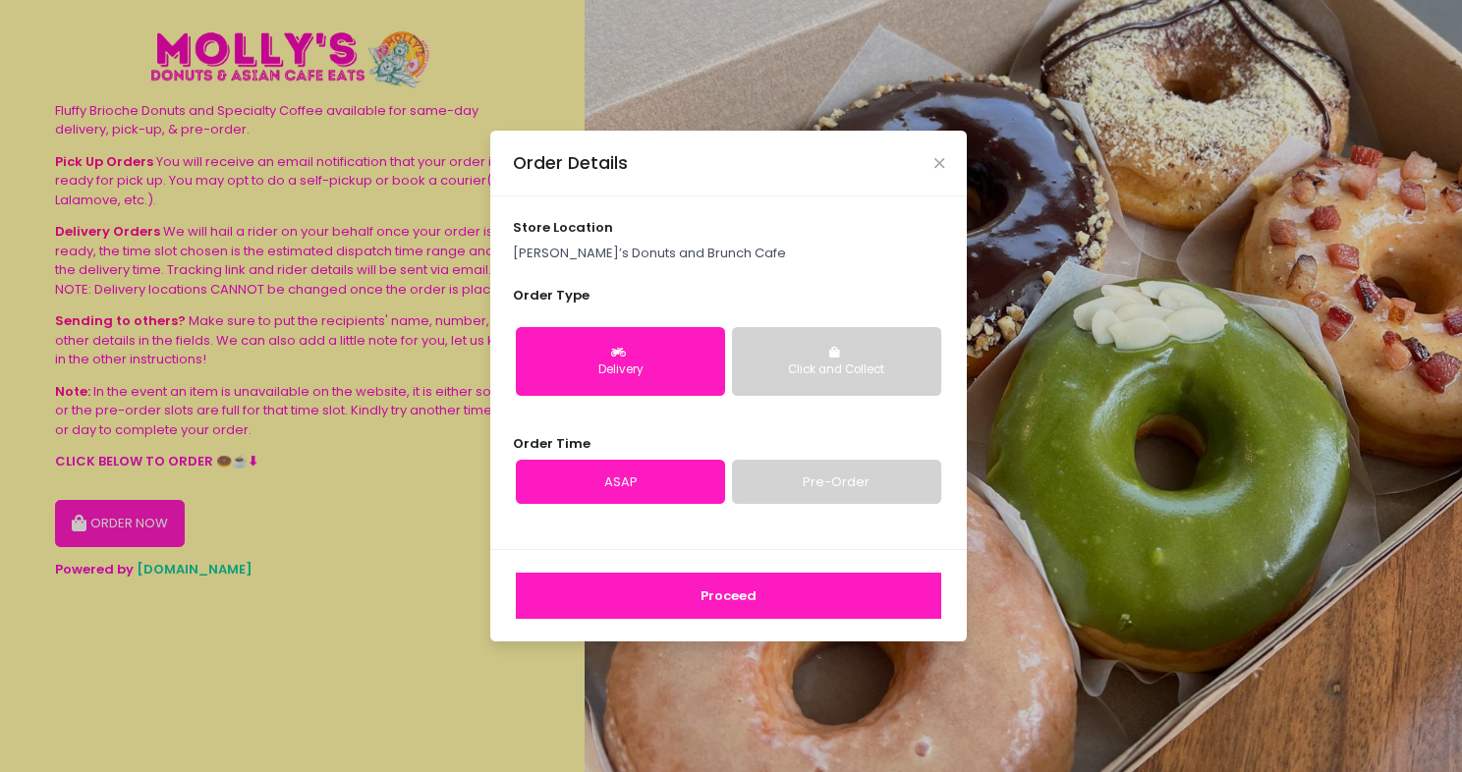
click at [820, 483] on link "Pre-Order" at bounding box center [836, 482] width 209 height 45
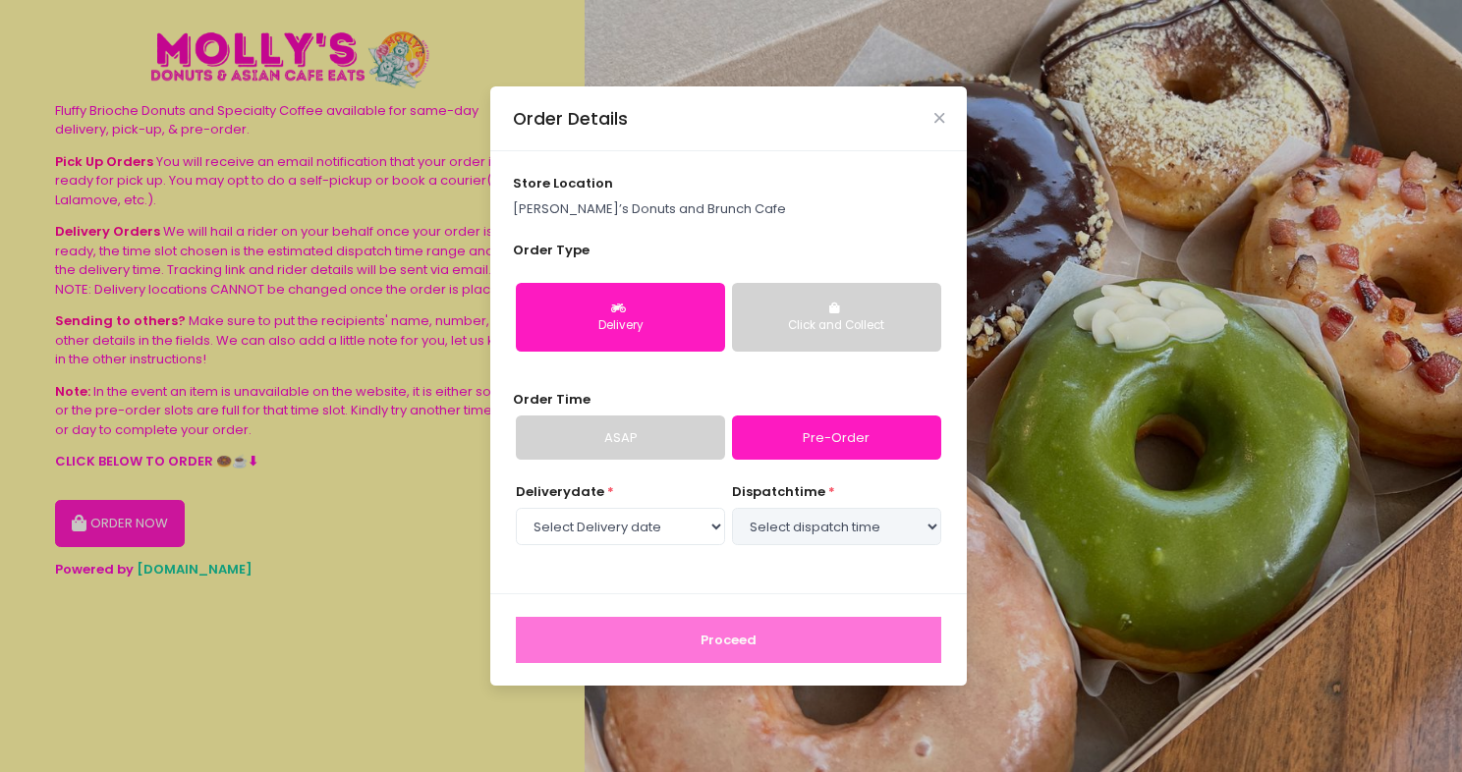
select select "[DATE]"
click at [806, 534] on select "Select dispatch time 02:30 PM - 03:00 PM 03:00 PM - 03:30 PM 03:30 PM - 04:00 P…" at bounding box center [836, 526] width 209 height 37
click at [732, 508] on select "Select dispatch time 02:30 PM - 03:00 PM 03:00 PM - 03:30 PM 03:30 PM - 04:00 P…" at bounding box center [836, 526] width 209 height 37
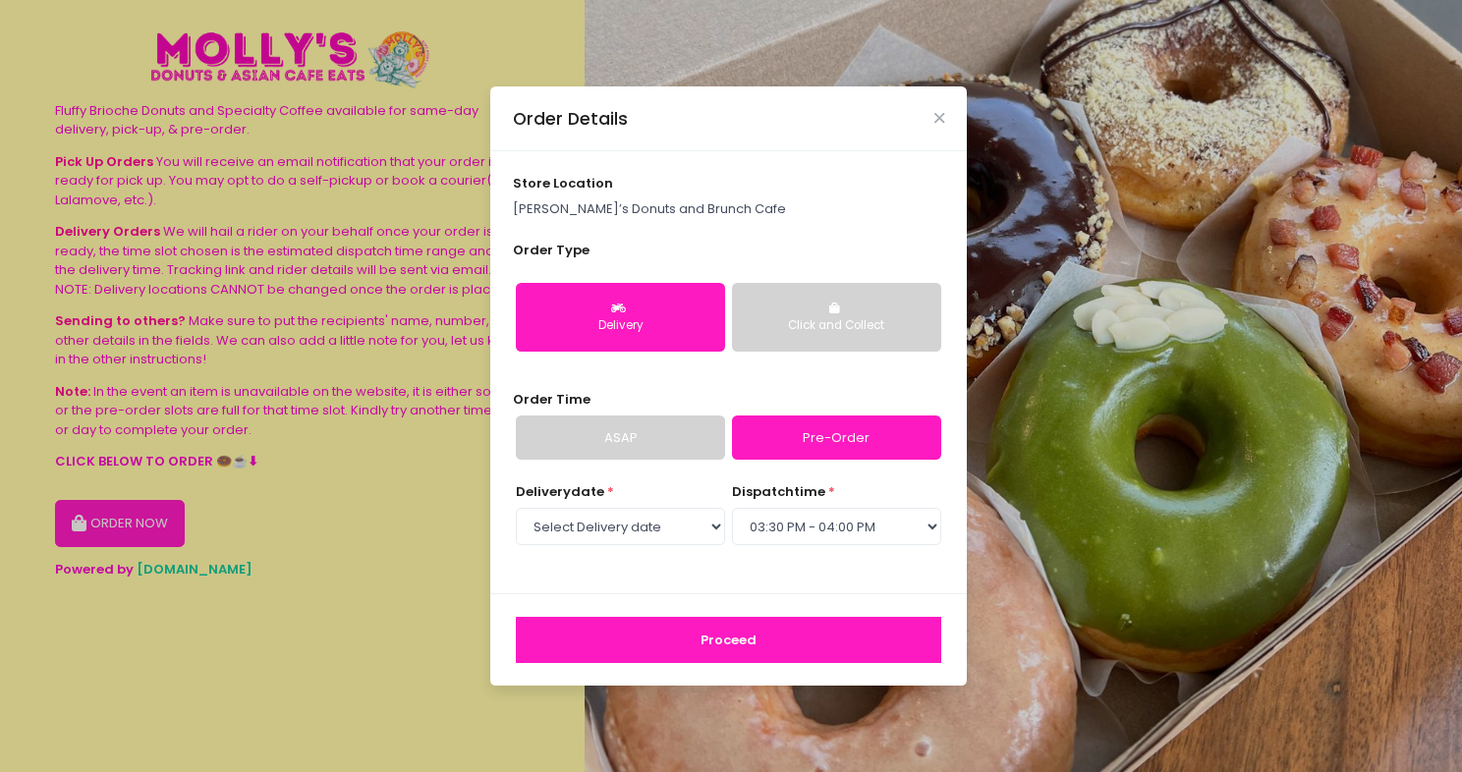
click at [763, 642] on button "Proceed" at bounding box center [728, 640] width 425 height 47
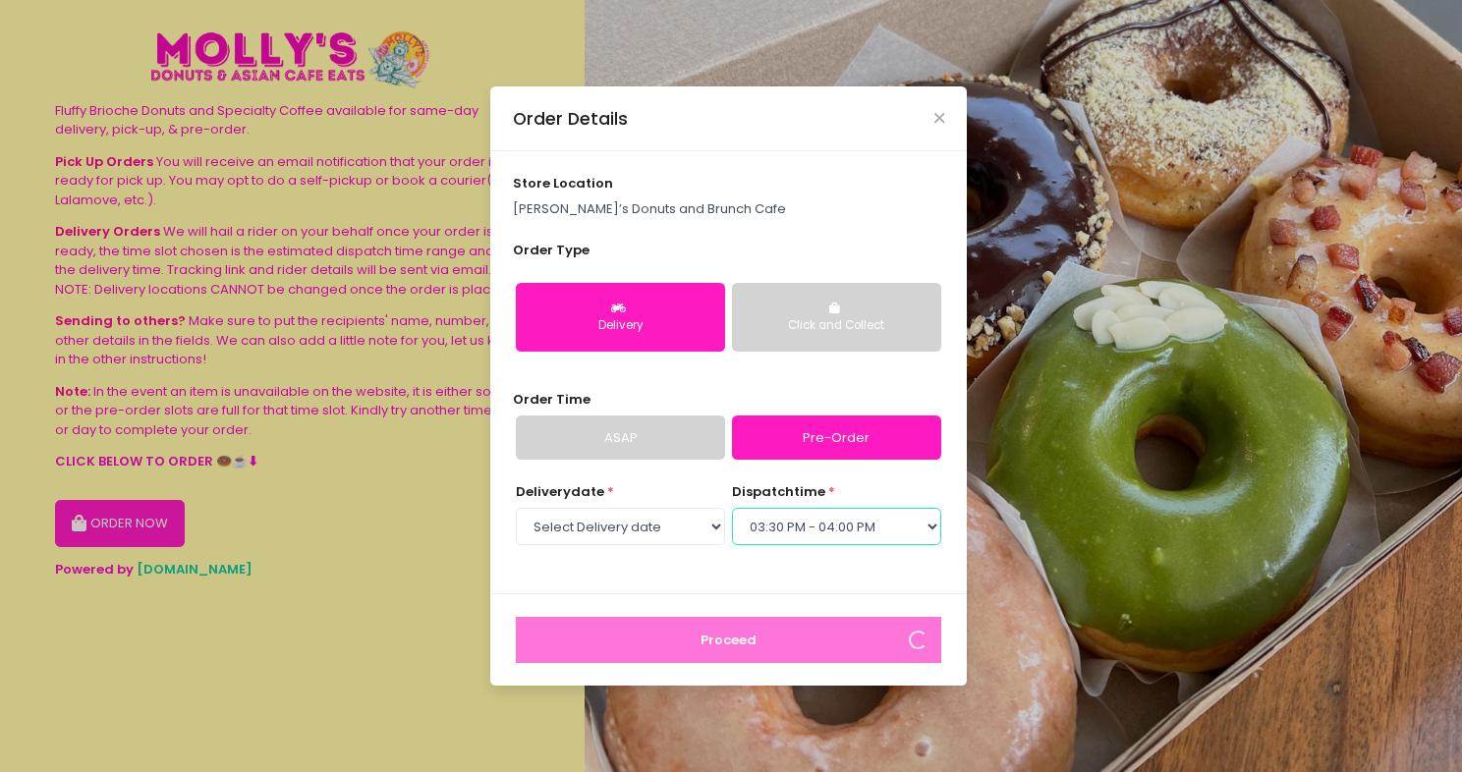
click at [838, 536] on select "Select dispatch time 02:30 PM - 03:00 PM 03:00 PM - 03:30 PM 03:30 PM - 04:00 P…" at bounding box center [836, 526] width 209 height 37
select select "20:00"
click at [732, 508] on select "Select dispatch time 02:30 PM - 03:00 PM 03:00 PM - 03:30 PM 03:30 PM - 04:00 P…" at bounding box center [836, 526] width 209 height 37
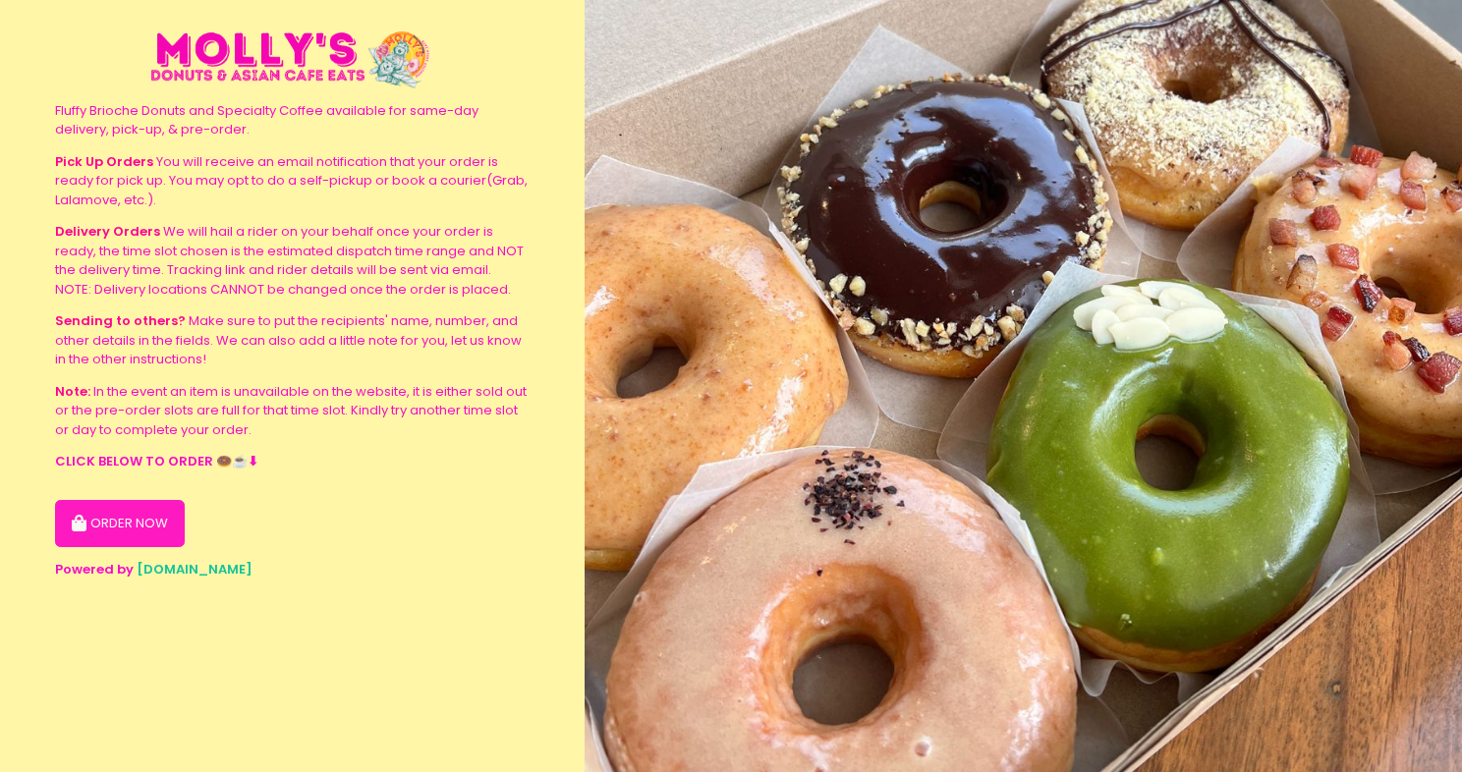
click at [123, 517] on button "ORDER NOW" at bounding box center [120, 523] width 130 height 47
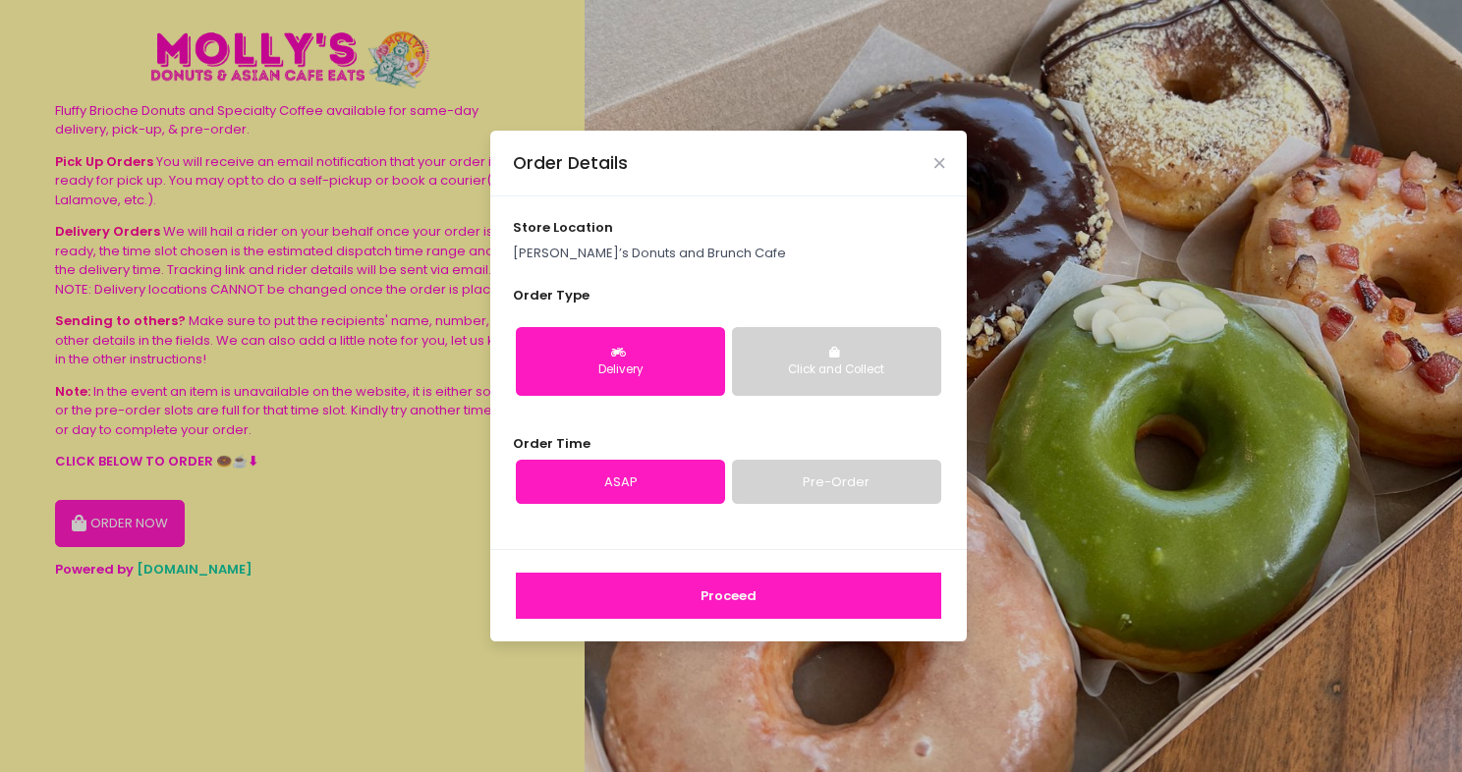
click at [794, 483] on link "Pre-Order" at bounding box center [836, 482] width 209 height 45
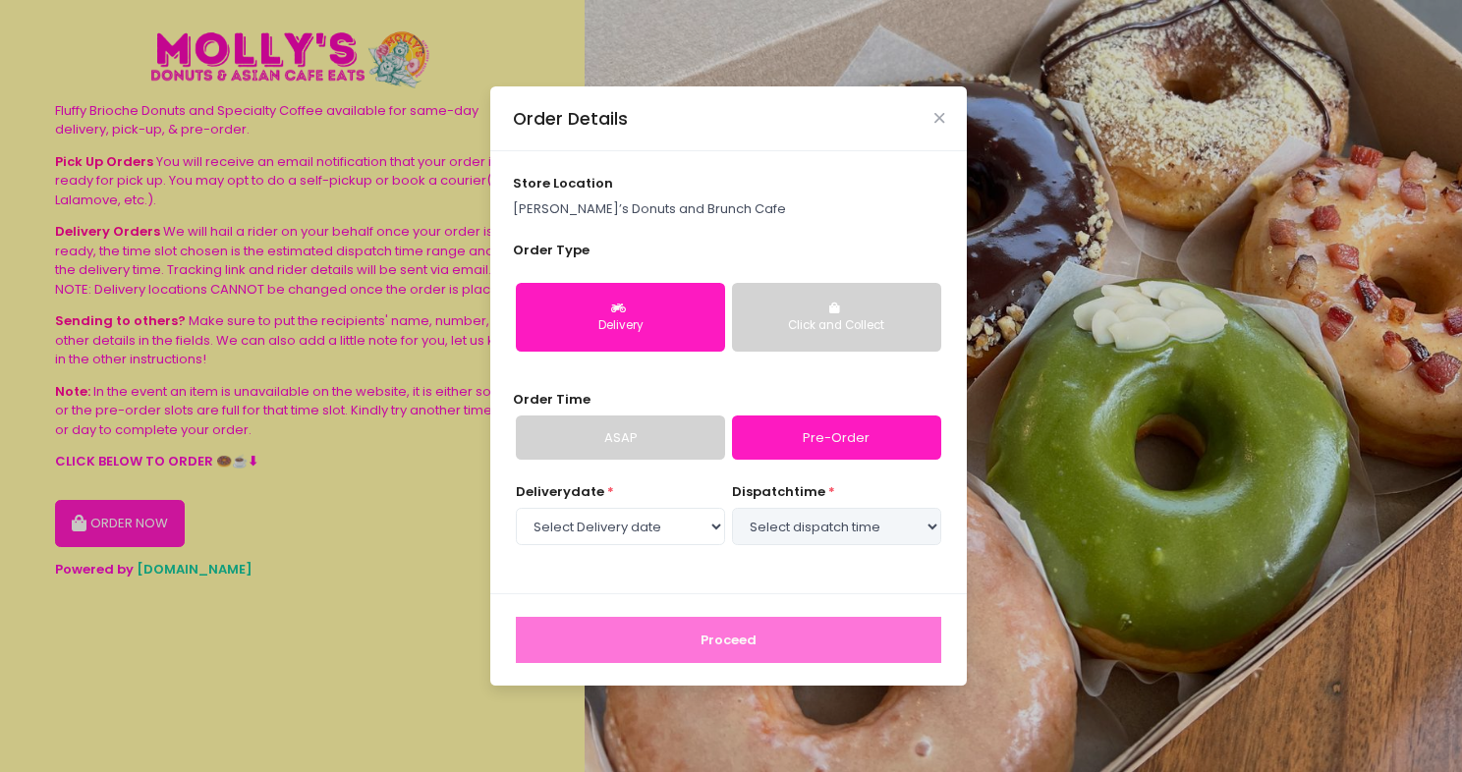
select select "[DATE]"
click at [829, 522] on select "Select dispatch time 02:30 PM - 03:00 PM 03:00 PM - 03:30 PM 03:30 PM - 04:00 P…" at bounding box center [836, 526] width 209 height 37
select select "20:00"
click at [732, 508] on select "Select dispatch time 02:30 PM - 03:00 PM 03:00 PM - 03:30 PM 03:30 PM - 04:00 P…" at bounding box center [836, 526] width 209 height 37
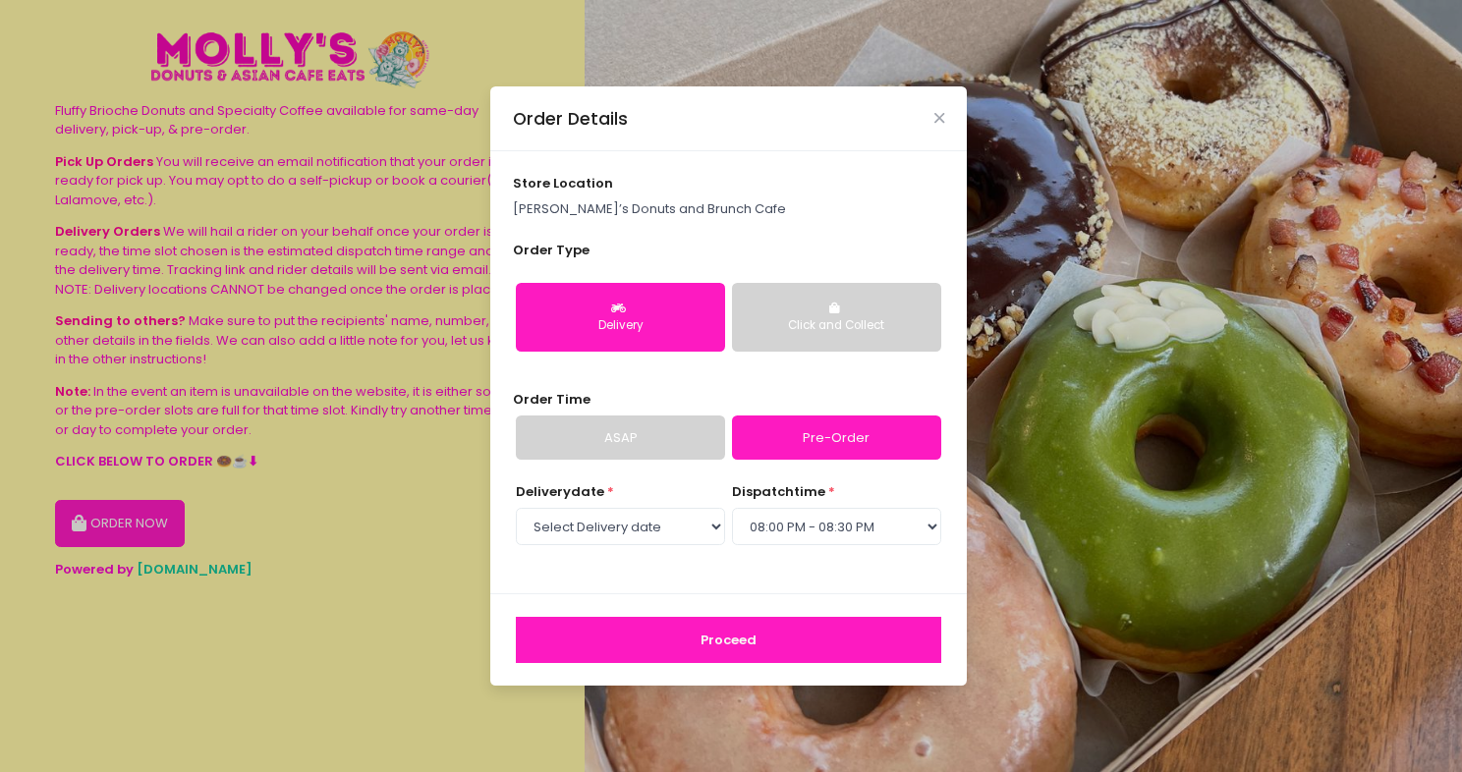
click at [712, 639] on button "Proceed" at bounding box center [728, 640] width 425 height 47
